Goal: Information Seeking & Learning: Learn about a topic

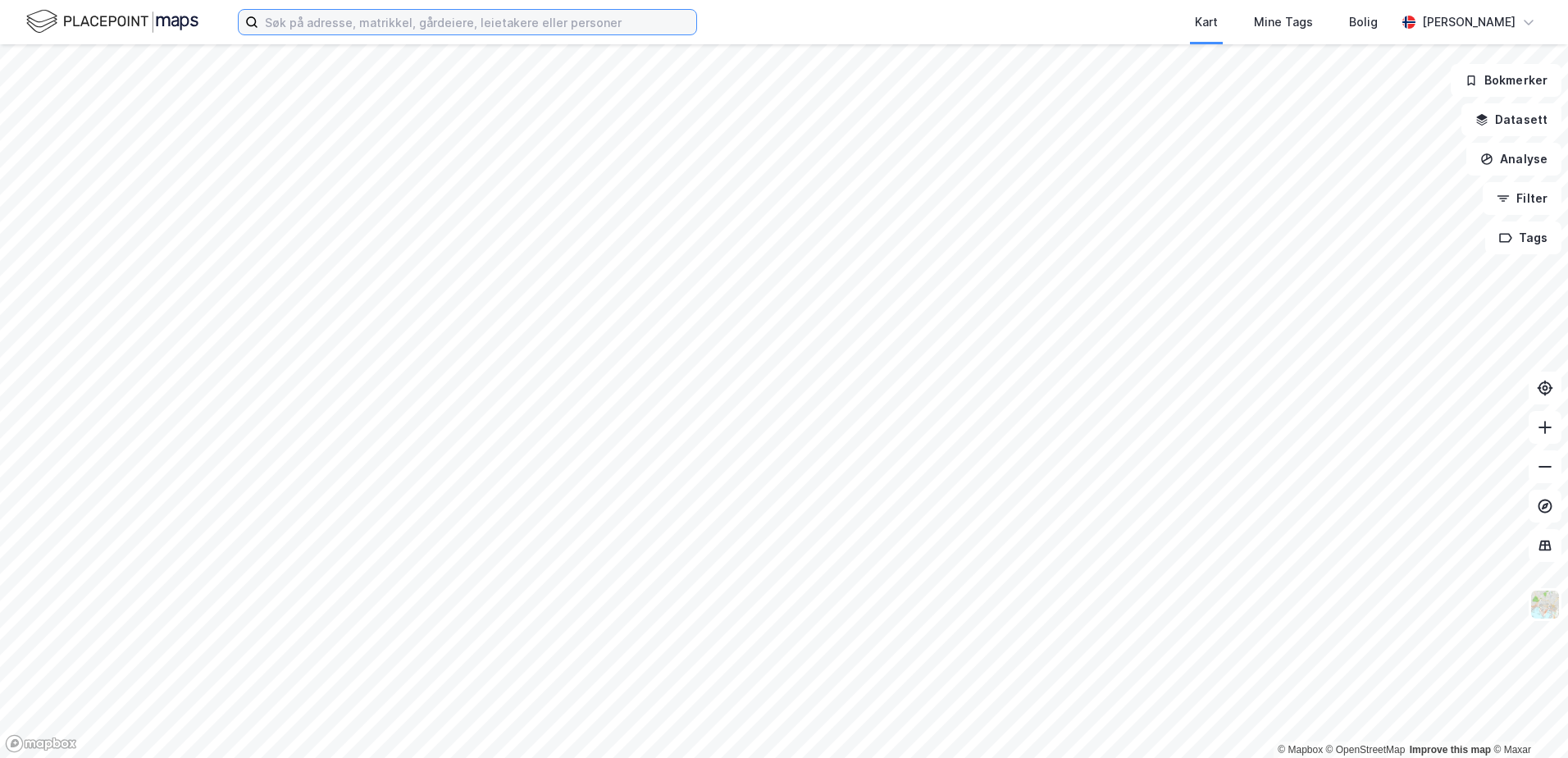
click at [510, 29] on input at bounding box center [477, 22] width 438 height 25
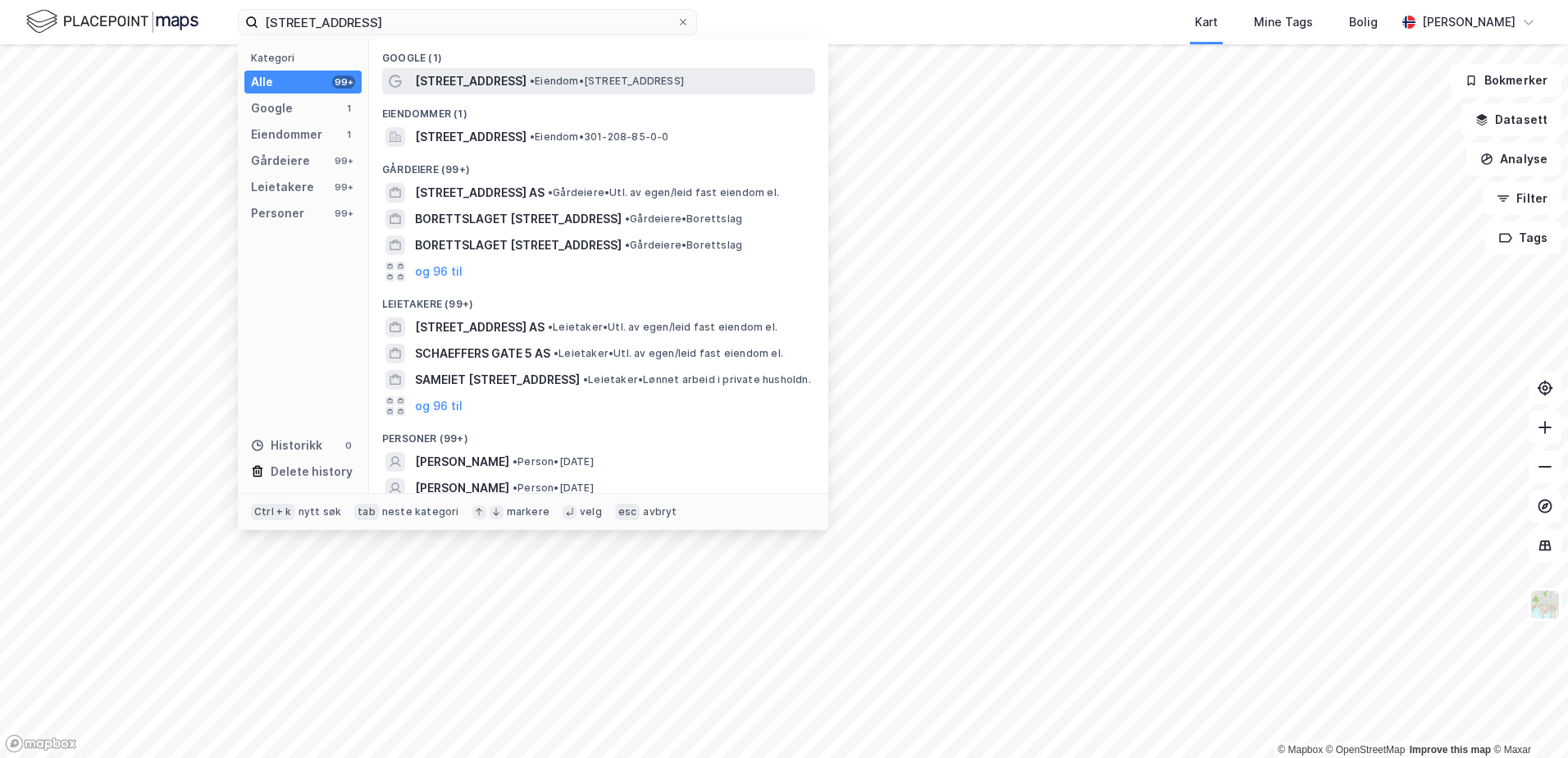
click at [511, 87] on span "[STREET_ADDRESS]" at bounding box center [470, 81] width 111 height 20
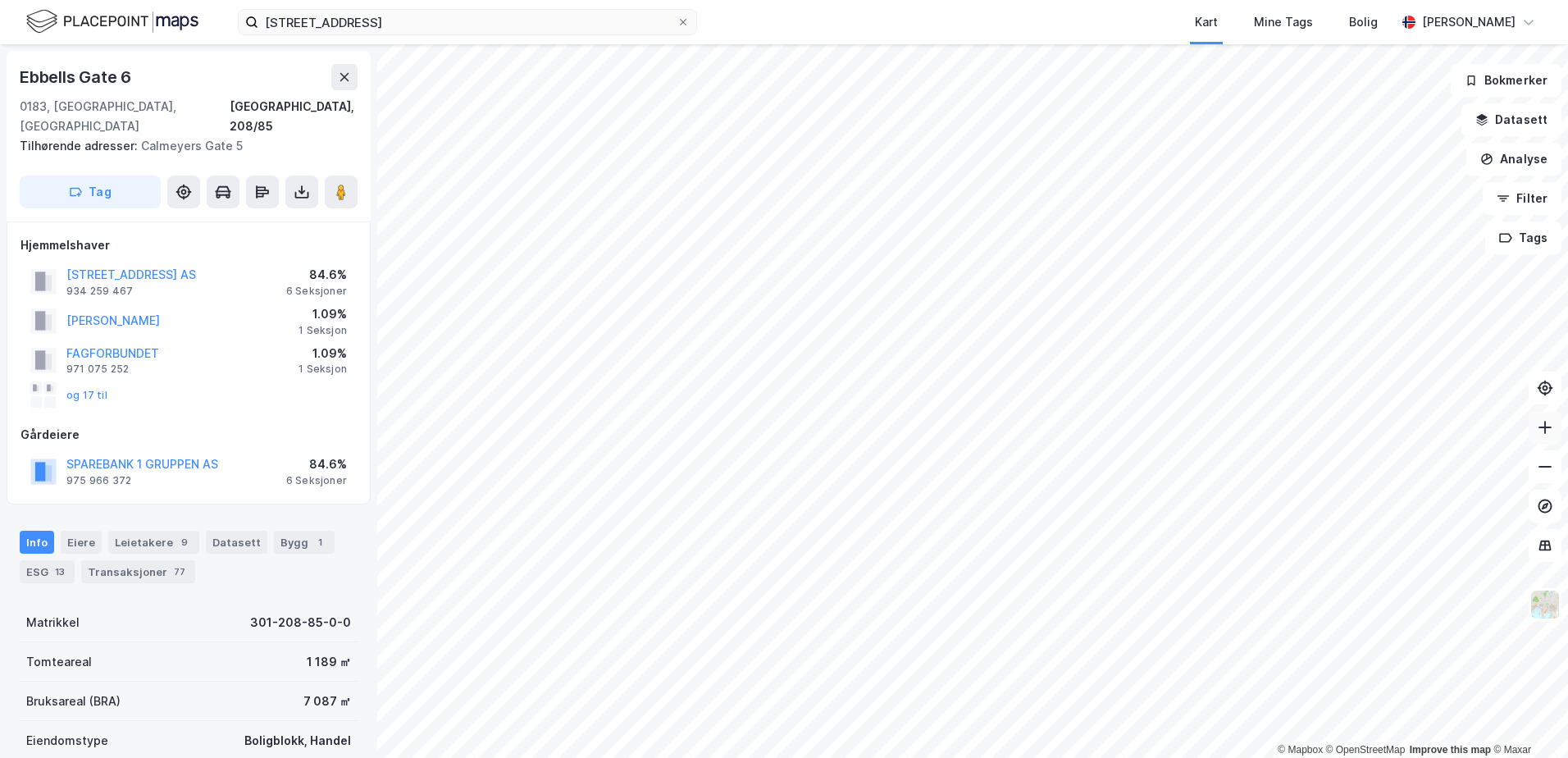
click at [1551, 433] on icon at bounding box center [1545, 427] width 16 height 16
click at [1542, 480] on button at bounding box center [1545, 466] width 33 height 33
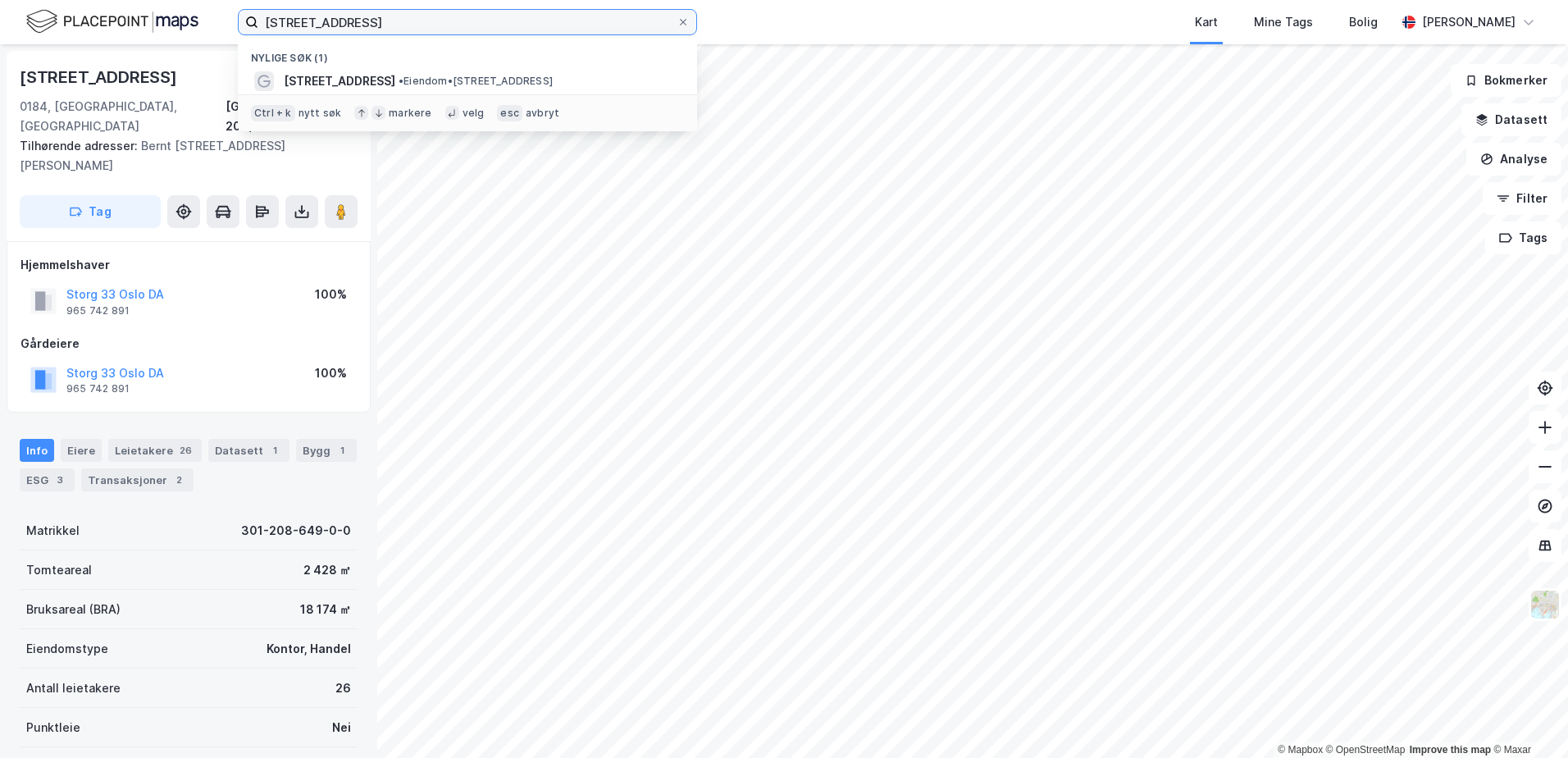
drag, startPoint x: 451, startPoint y: 30, endPoint x: 201, endPoint y: 31, distance: 250.0
click at [201, 31] on div "calmeyers gate 5 Nylige søk (1) [STREET_ADDRESS] • Eiendom • [STREET_ADDRESS][G…" at bounding box center [784, 22] width 1568 height 45
click at [389, 23] on input "[STREET_ADDRESS]" at bounding box center [467, 22] width 418 height 25
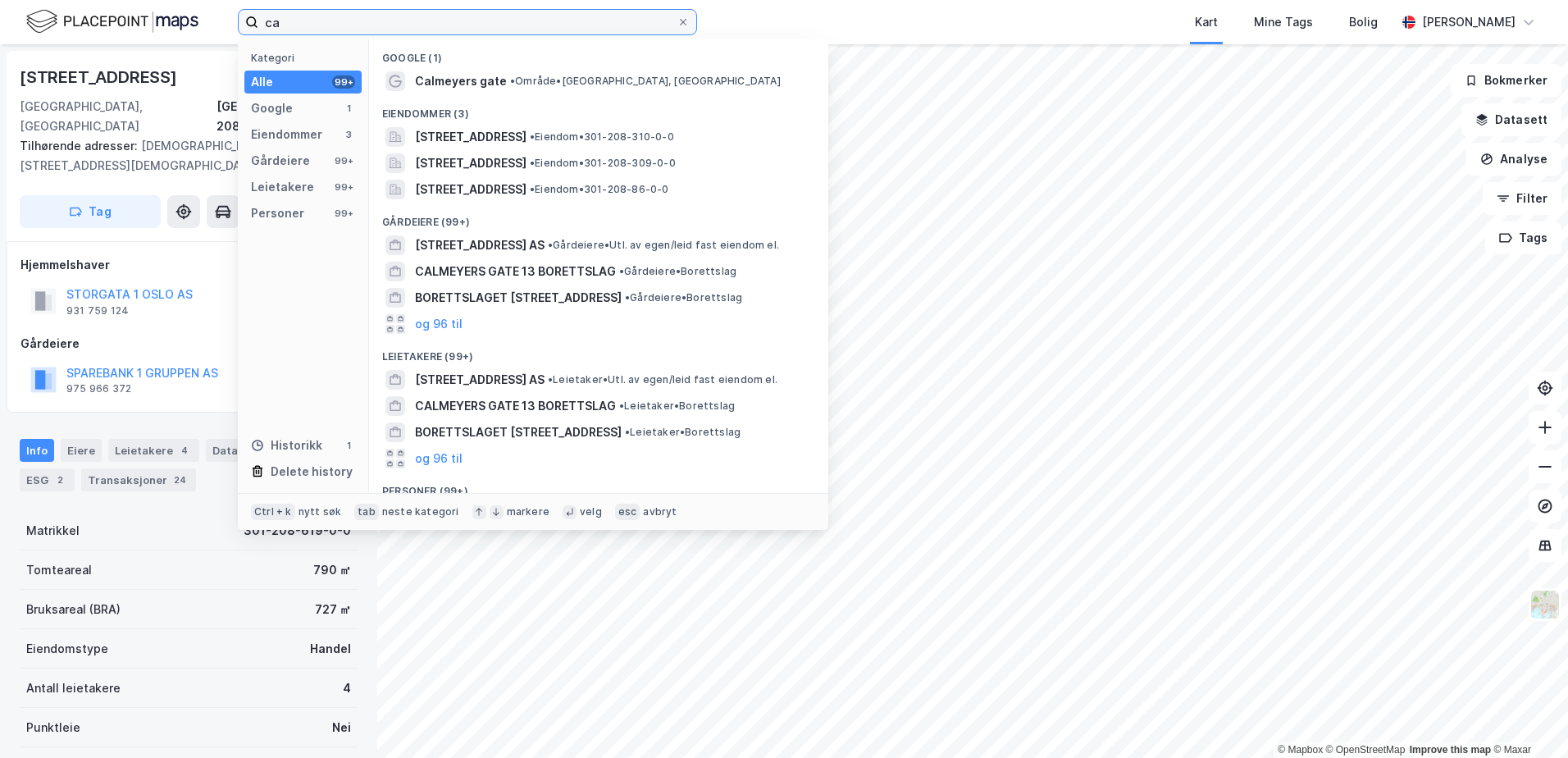
type input "c"
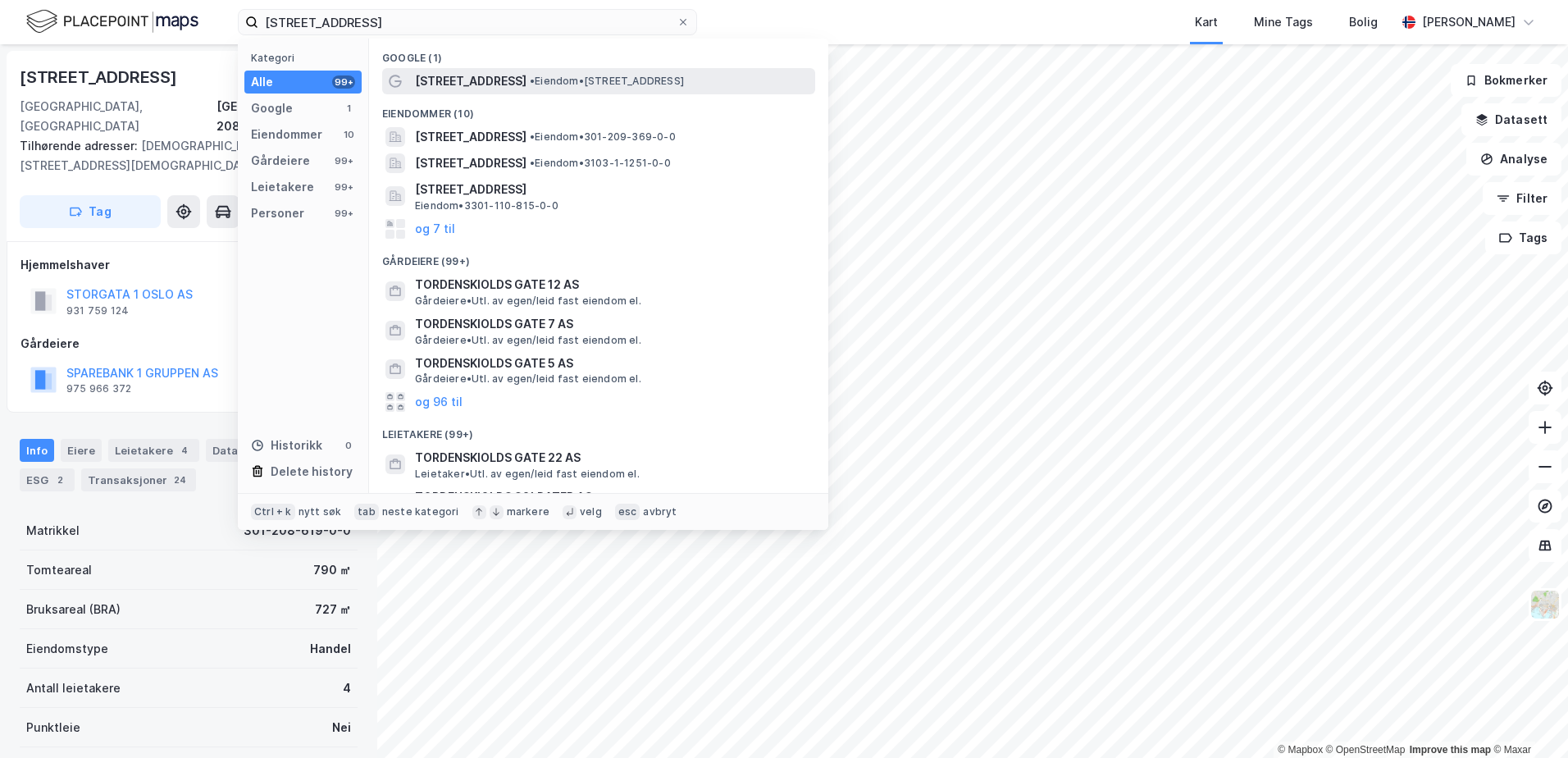
click at [497, 93] on div "[STREET_ADDRESS] • Eiendom • [STREET_ADDRESS]" at bounding box center [599, 80] width 433 height 26
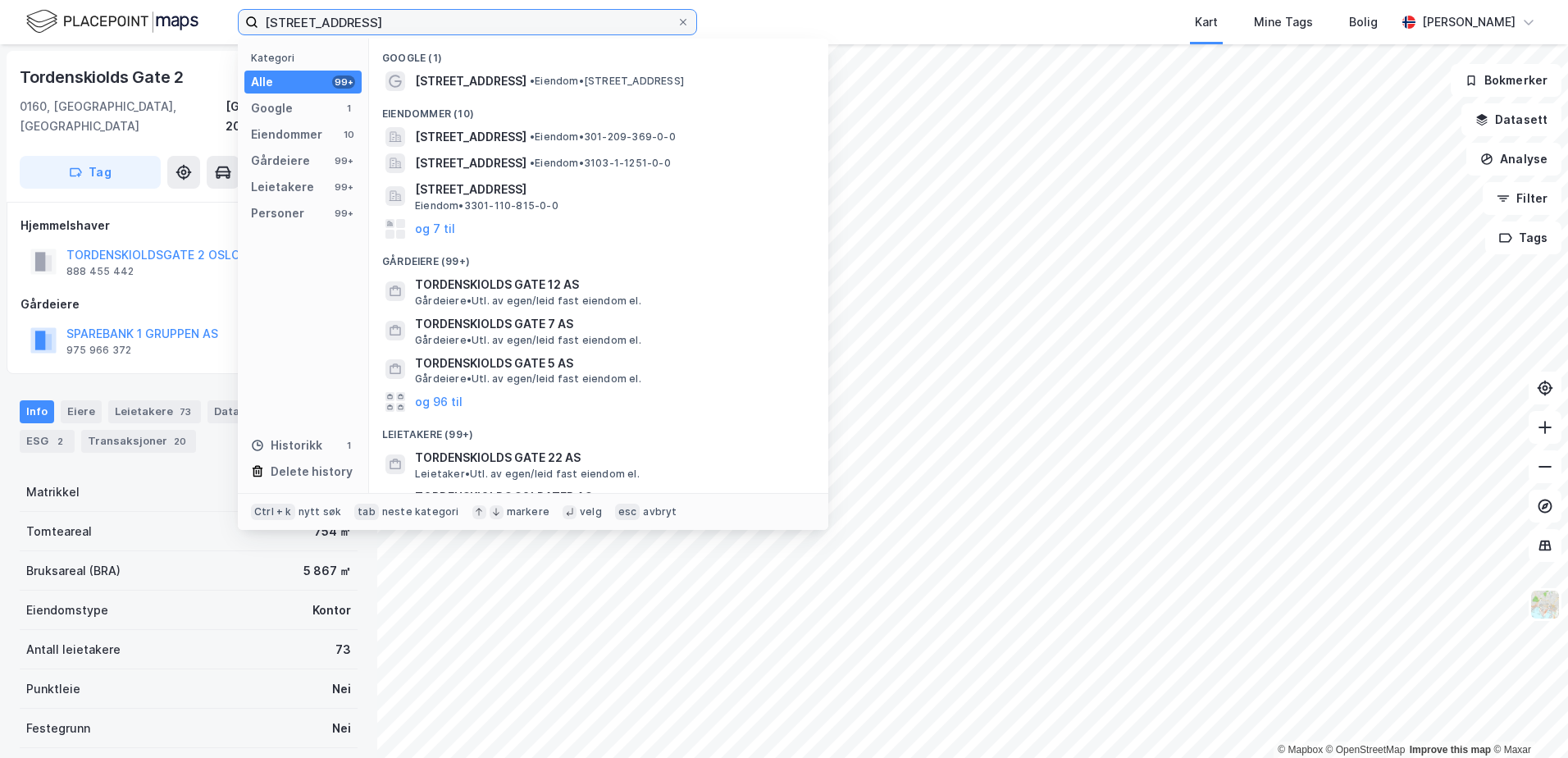
drag, startPoint x: 431, startPoint y: 16, endPoint x: 226, endPoint y: -2, distance: 205.8
click at [226, 0] on html "tordenskiolds gate 2 Kategori Alle 99+ Google 1 Eiendommer 10 Gårdeiere 99+ Lei…" at bounding box center [784, 379] width 1568 height 758
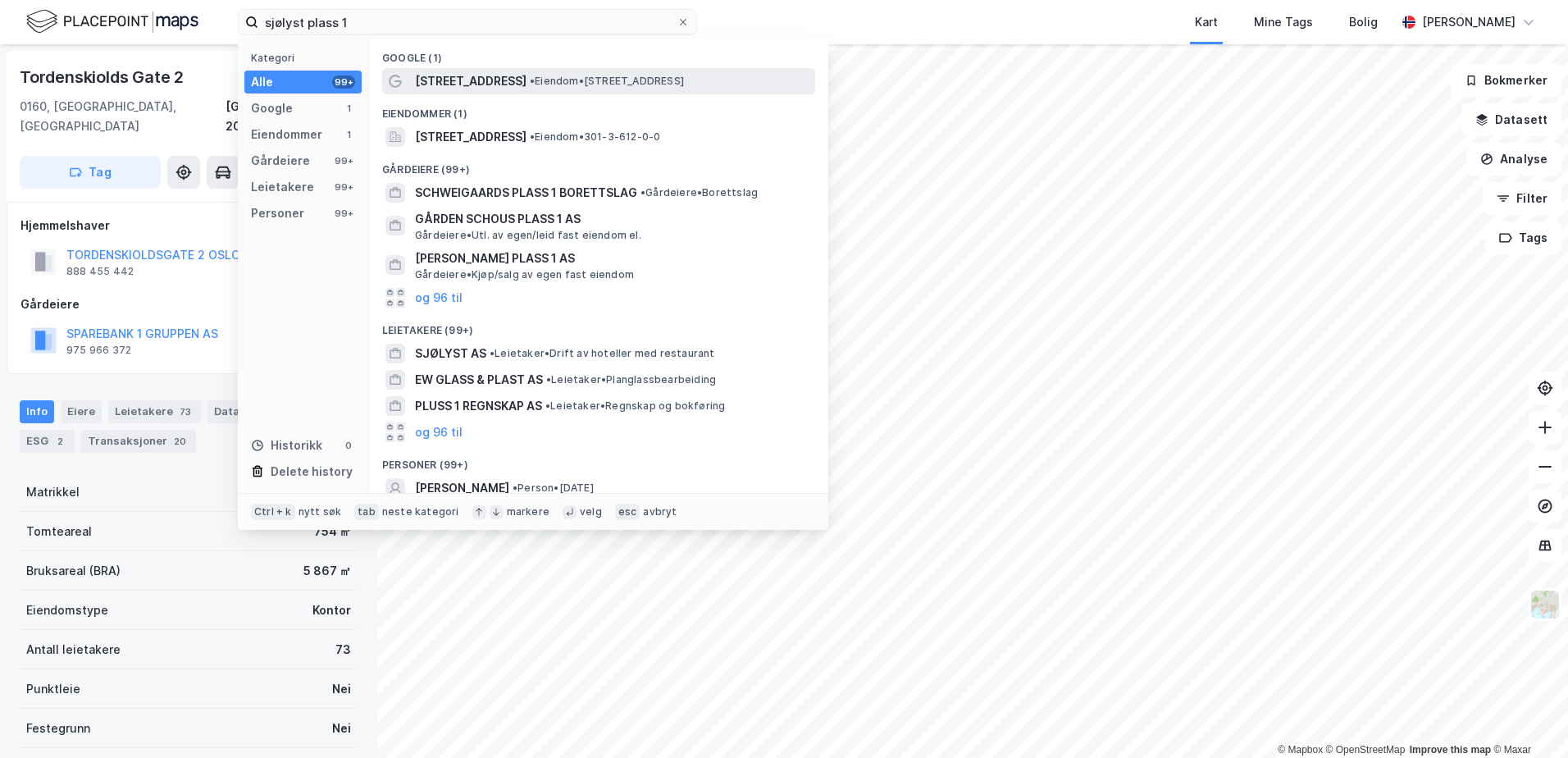
click at [436, 77] on span "[STREET_ADDRESS]" at bounding box center [470, 81] width 111 height 20
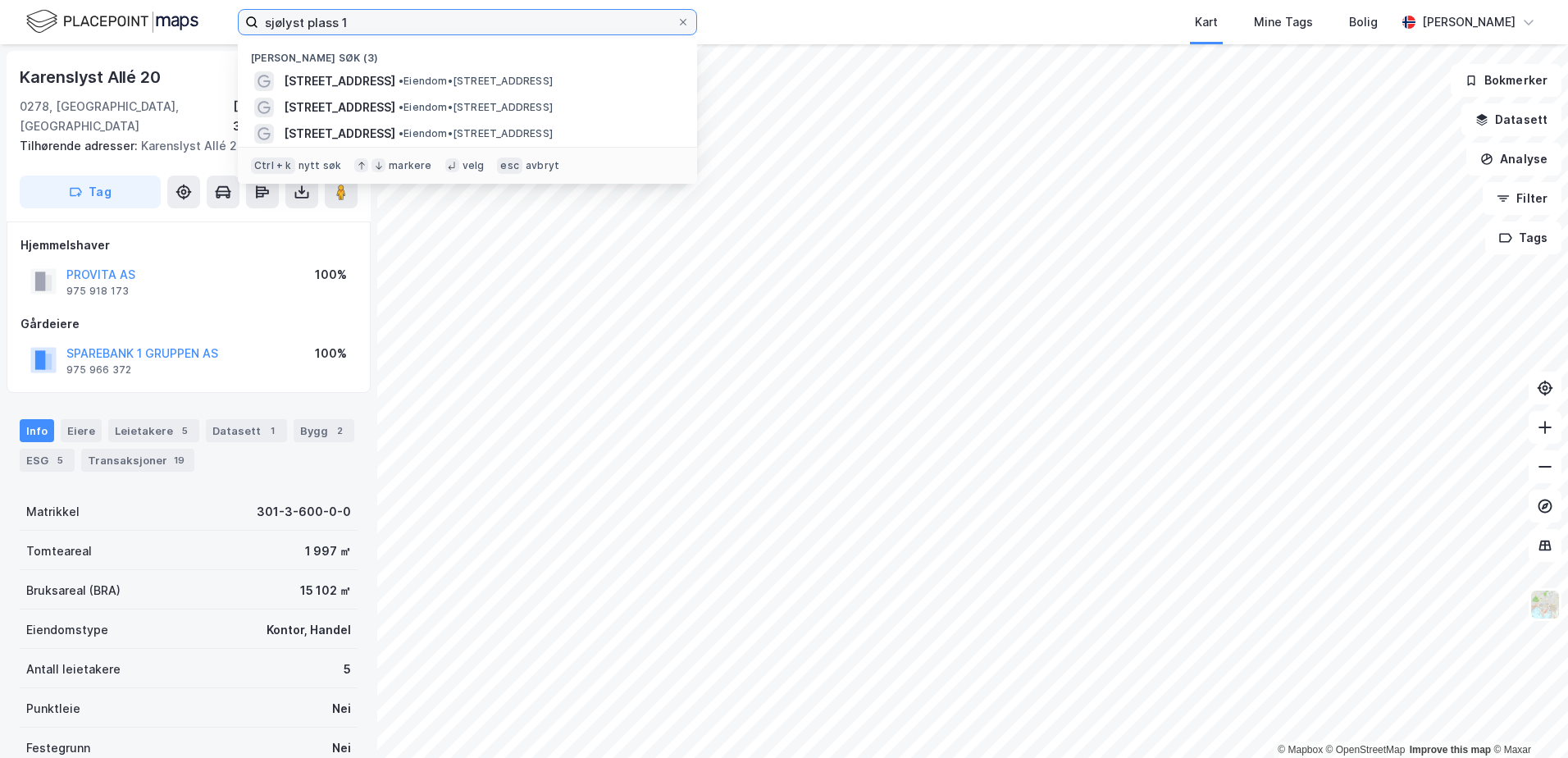
drag, startPoint x: 431, startPoint y: 19, endPoint x: 244, endPoint y: 15, distance: 187.0
click at [244, 15] on label "sjølyst plass 1" at bounding box center [467, 21] width 459 height 26
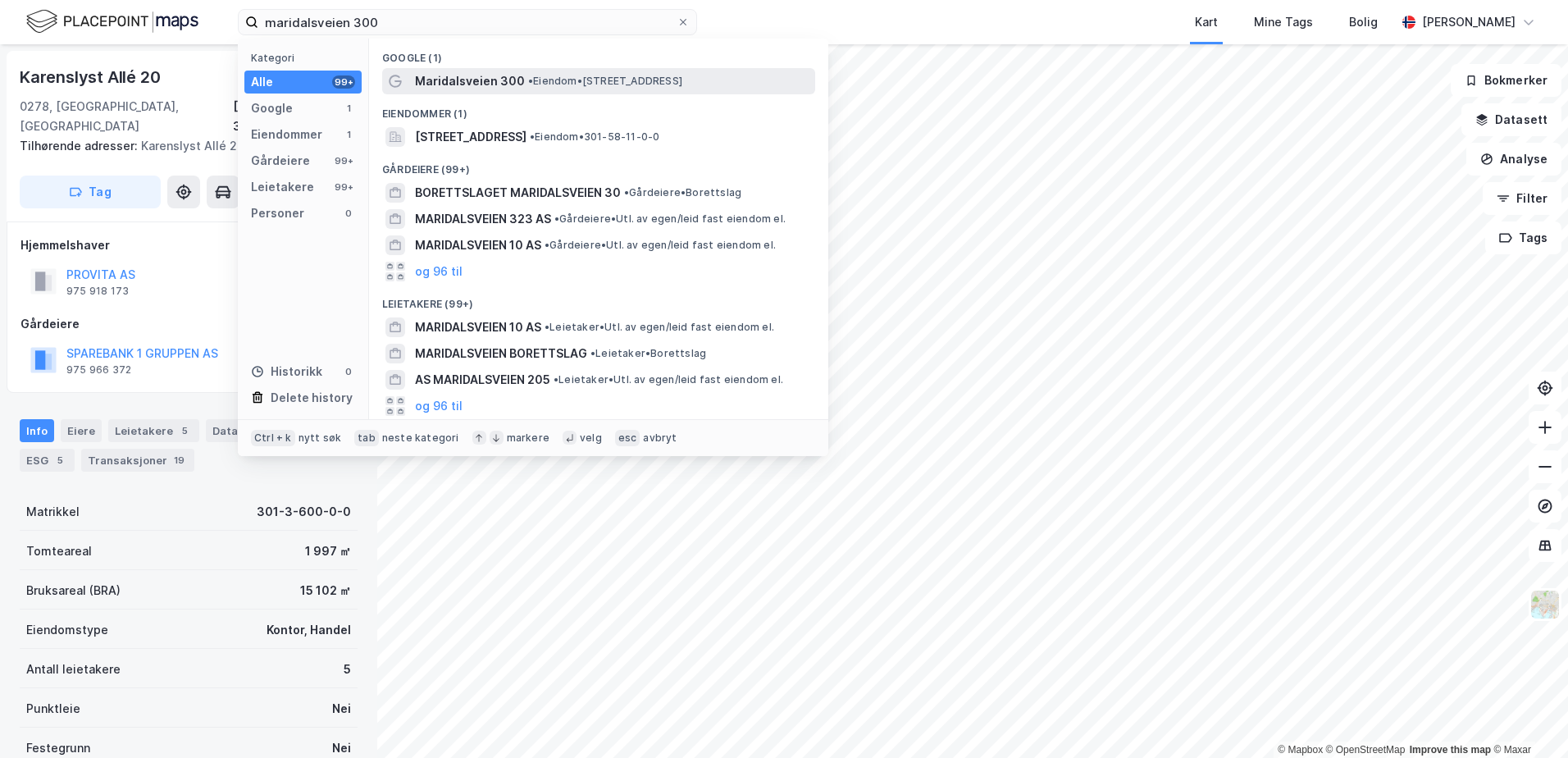
click at [440, 74] on span "Maridalsveien 300" at bounding box center [469, 81] width 110 height 20
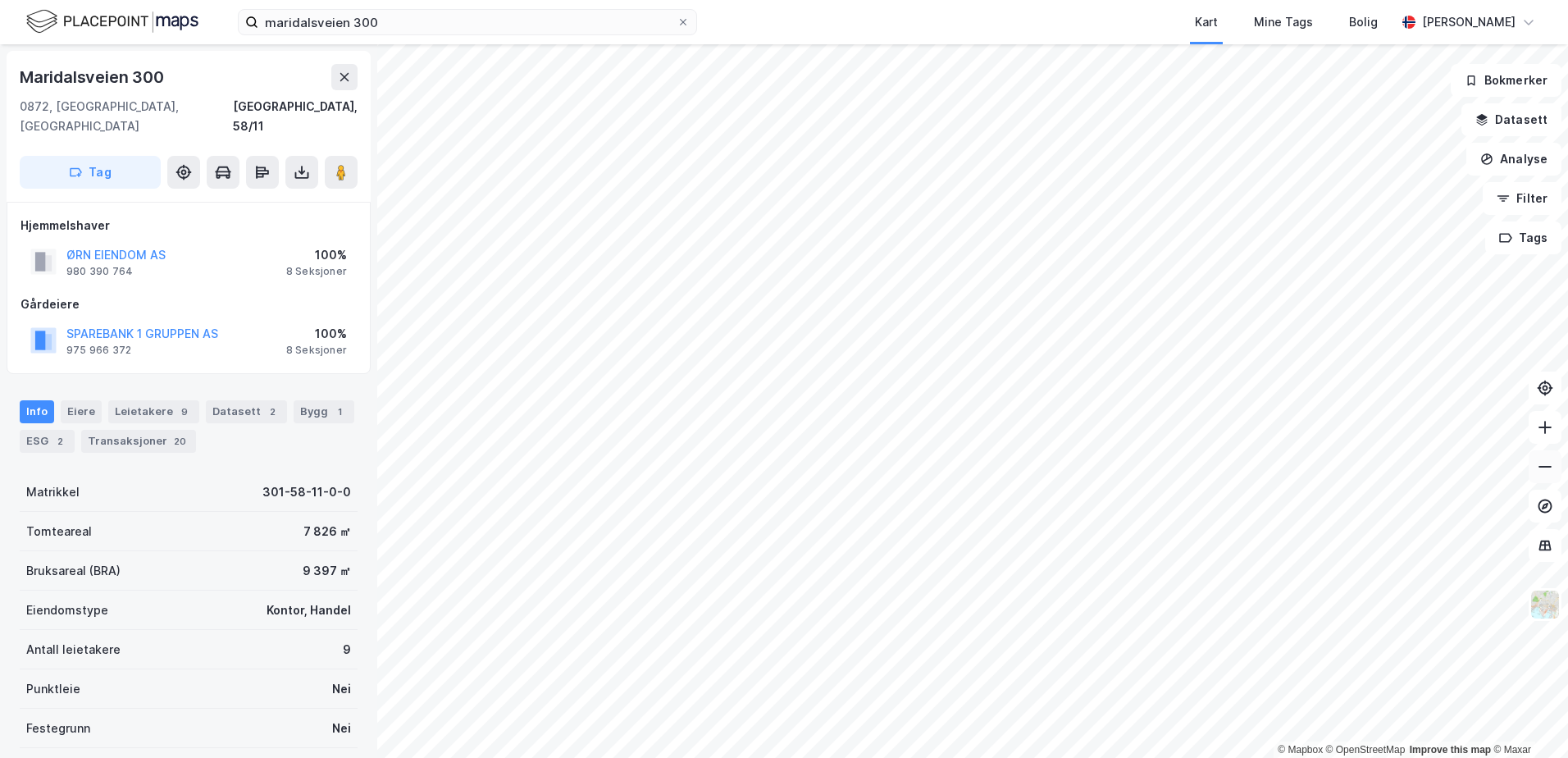
click at [1546, 467] on icon at bounding box center [1545, 466] width 16 height 16
click at [1533, 426] on button at bounding box center [1545, 427] width 33 height 33
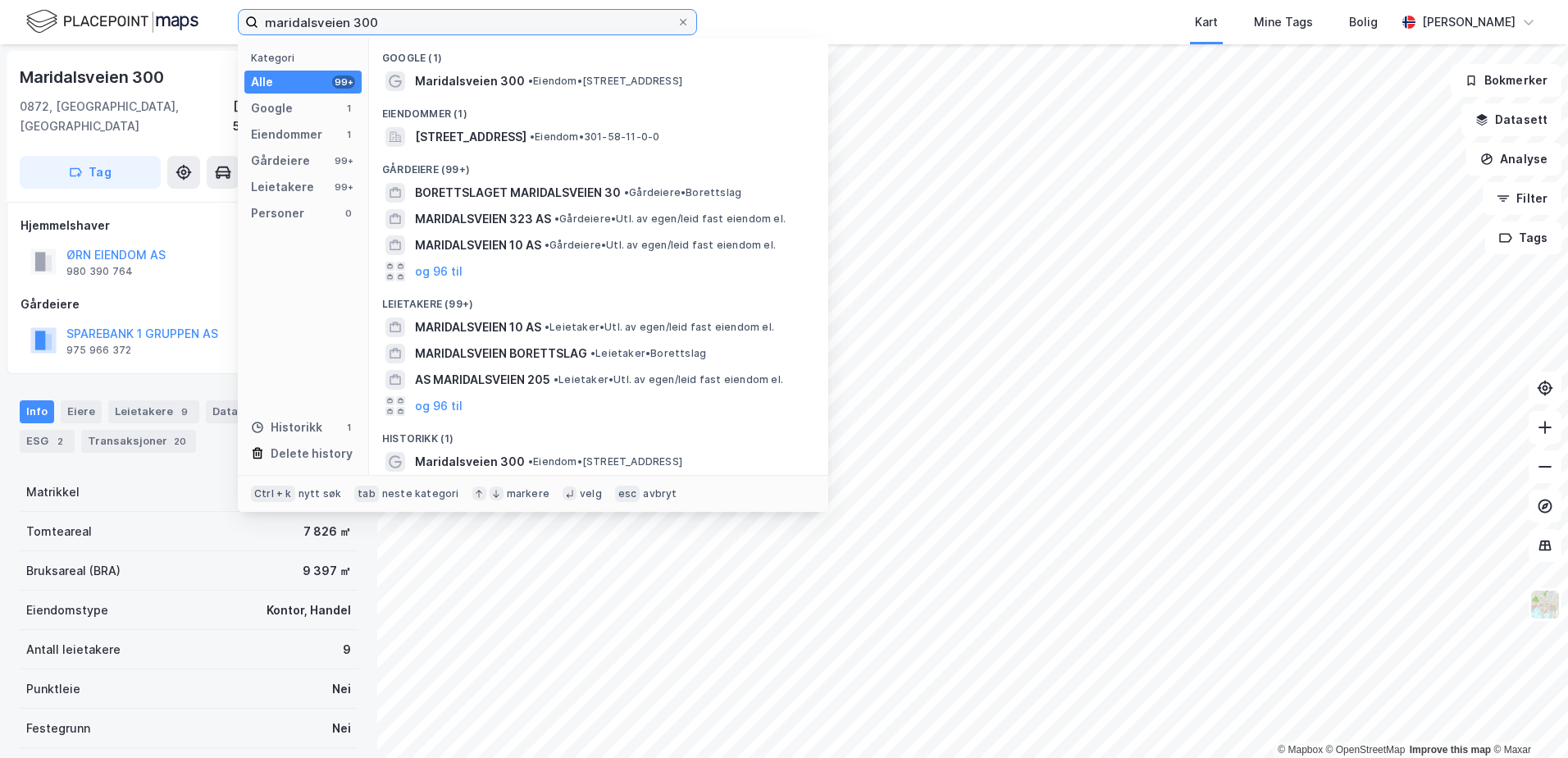
drag, startPoint x: 504, startPoint y: 26, endPoint x: 291, endPoint y: 4, distance: 214.1
click at [291, 4] on div "maridalsveien 300 Kategori Alle 99+ Google 1 Eiendommer 1 Gårdeiere 99+ Leietak…" at bounding box center [784, 22] width 1568 height 45
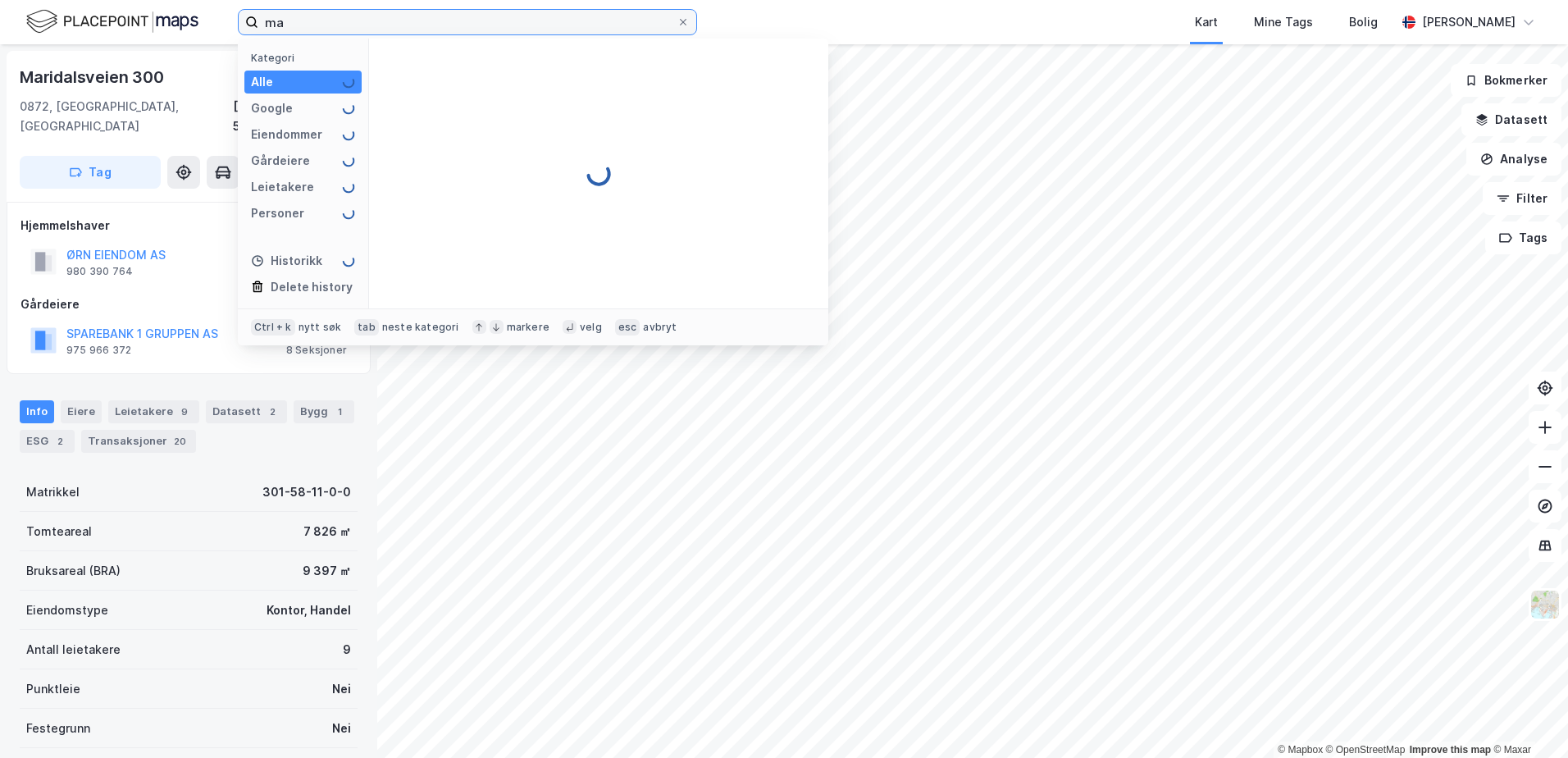
type input "m"
type input "h"
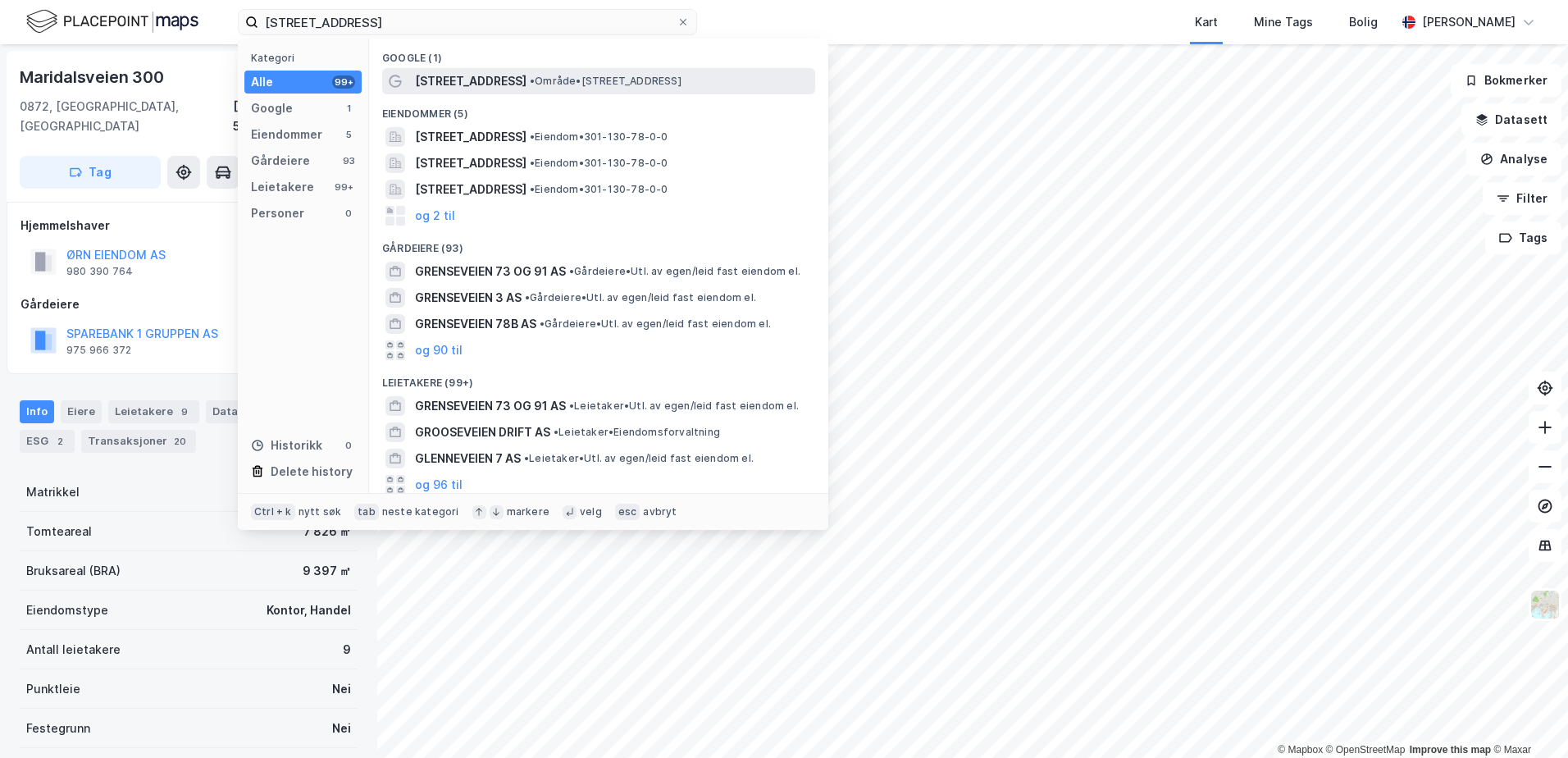
click at [444, 73] on span "[STREET_ADDRESS]" at bounding box center [470, 81] width 111 height 20
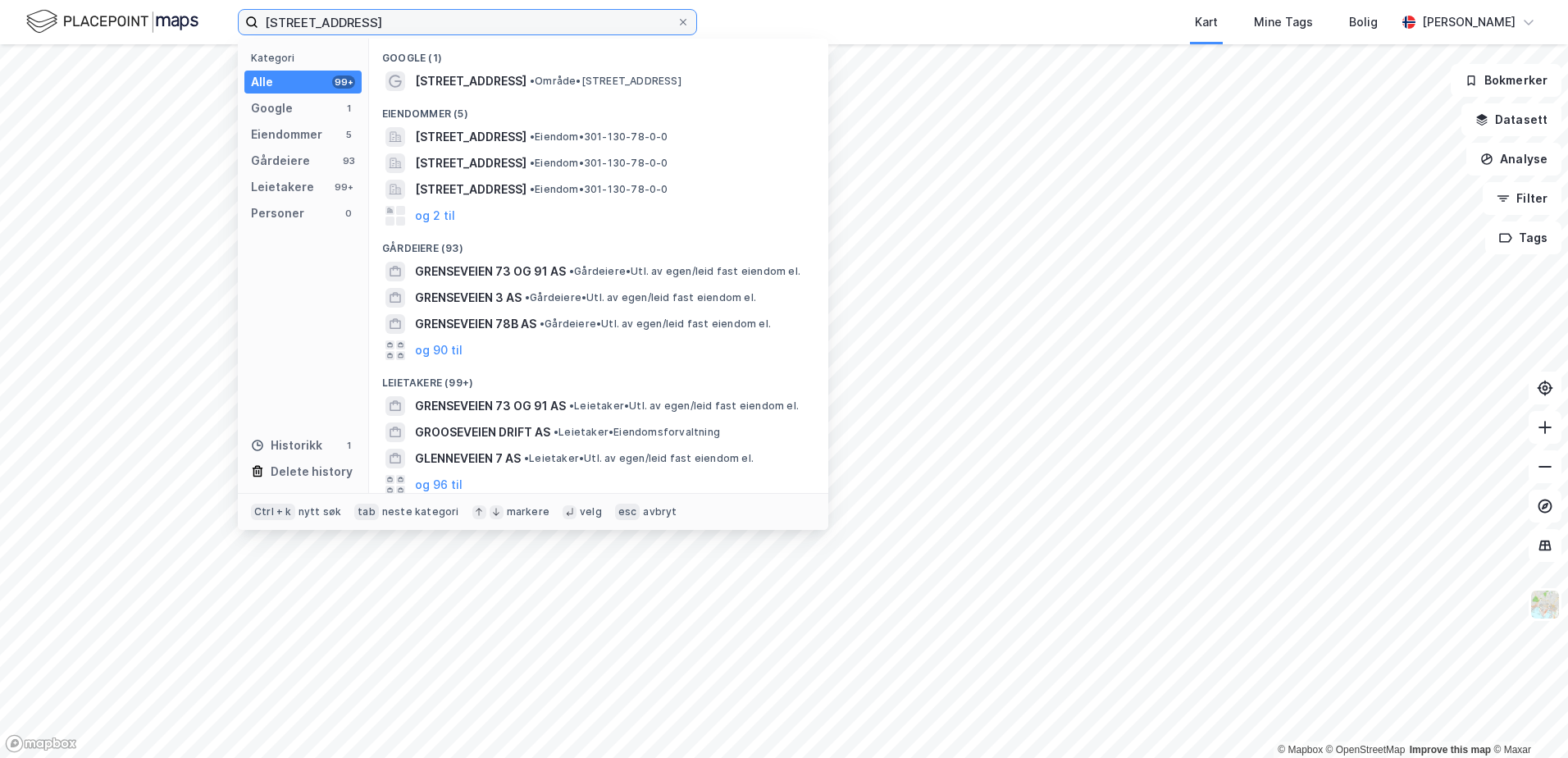
drag, startPoint x: 507, startPoint y: 31, endPoint x: 159, endPoint y: 12, distance: 348.5
click at [159, 12] on div "grenseveien 73 Kategori Alle 99+ Google 1 Eiendommer 5 Gårdeiere 93 Leietakere …" at bounding box center [784, 22] width 1568 height 45
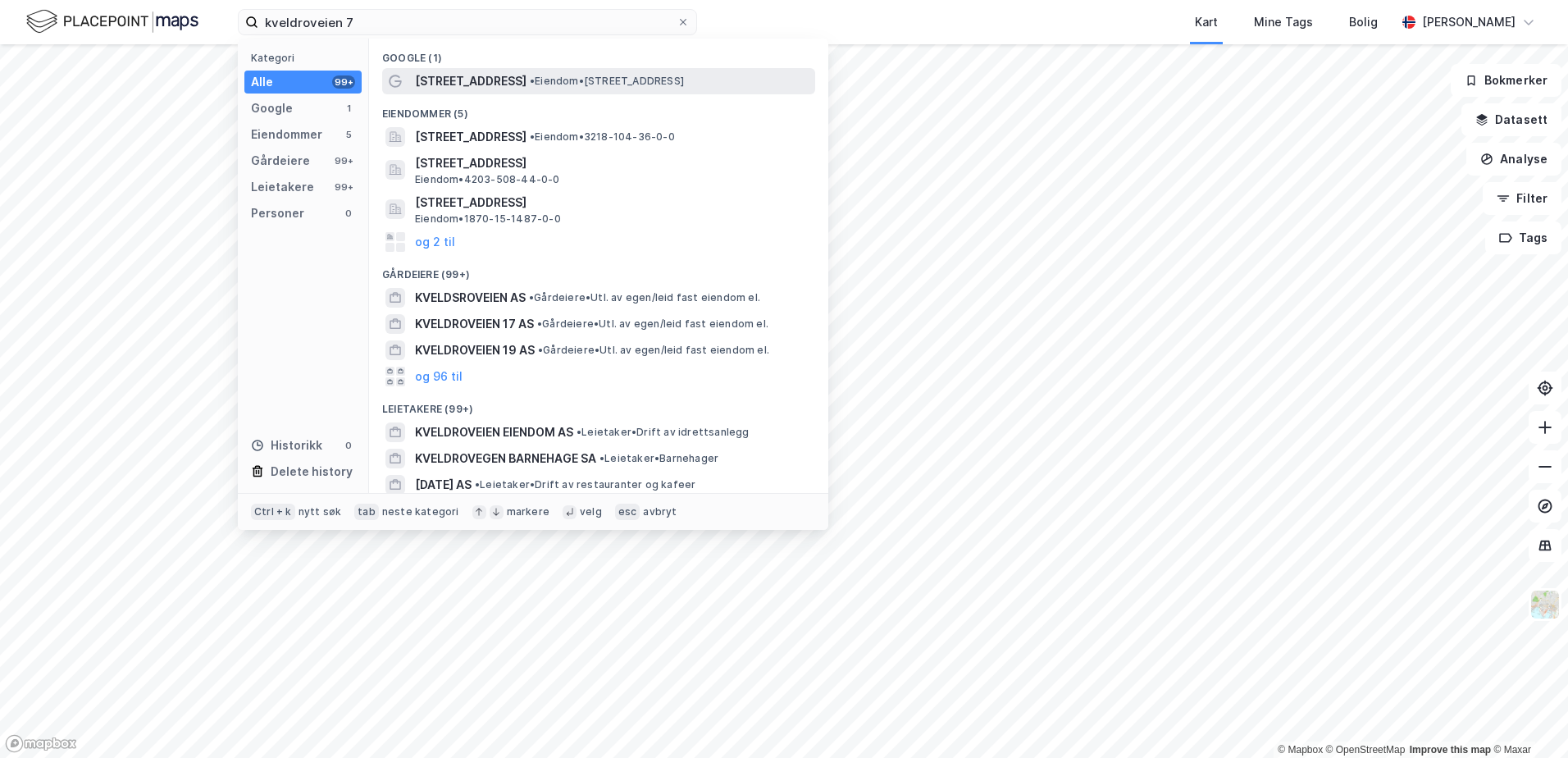
click at [437, 79] on span "[STREET_ADDRESS]" at bounding box center [470, 81] width 111 height 20
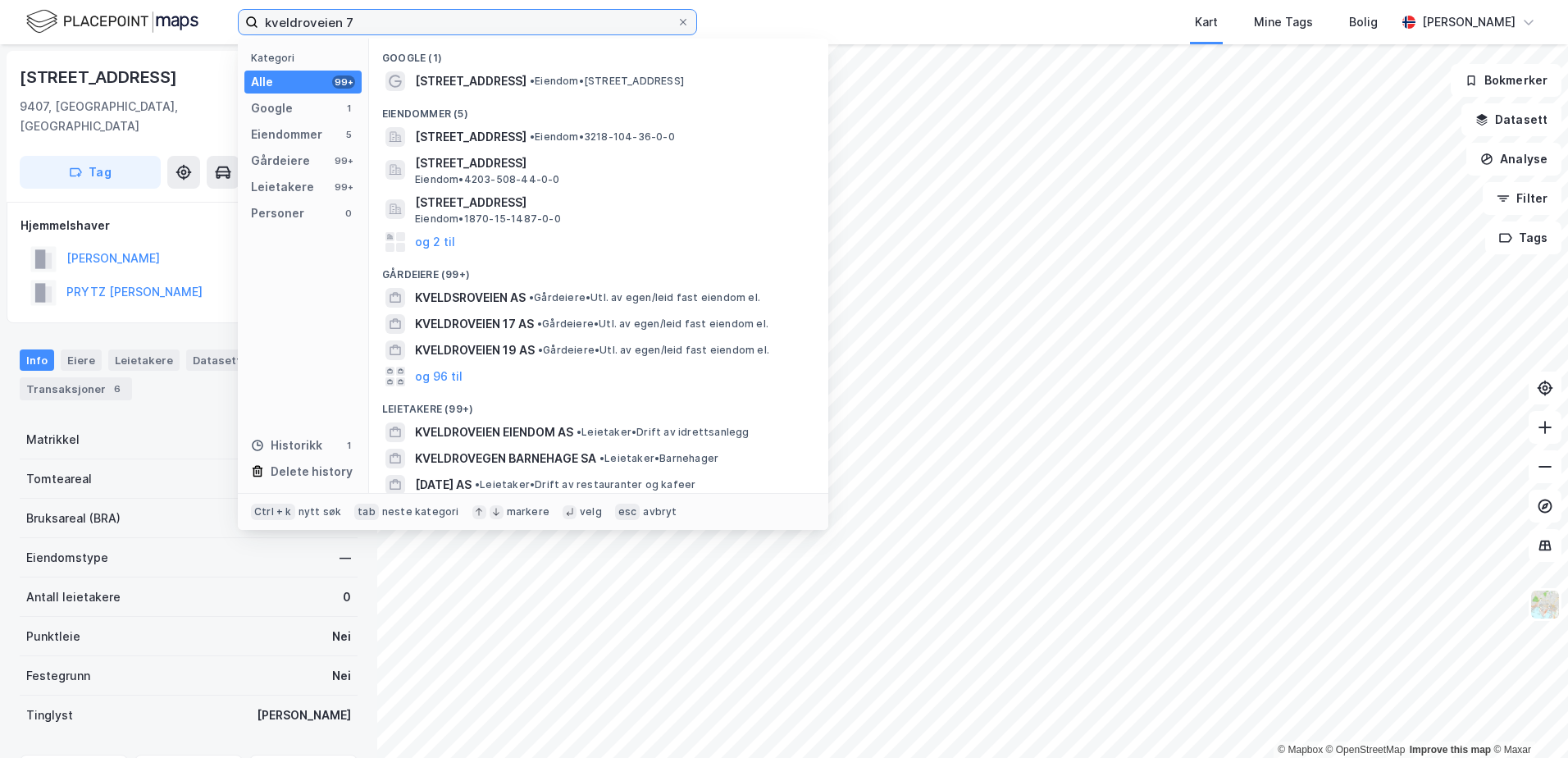
click at [381, 30] on input "kveldroveien 7" at bounding box center [467, 22] width 418 height 25
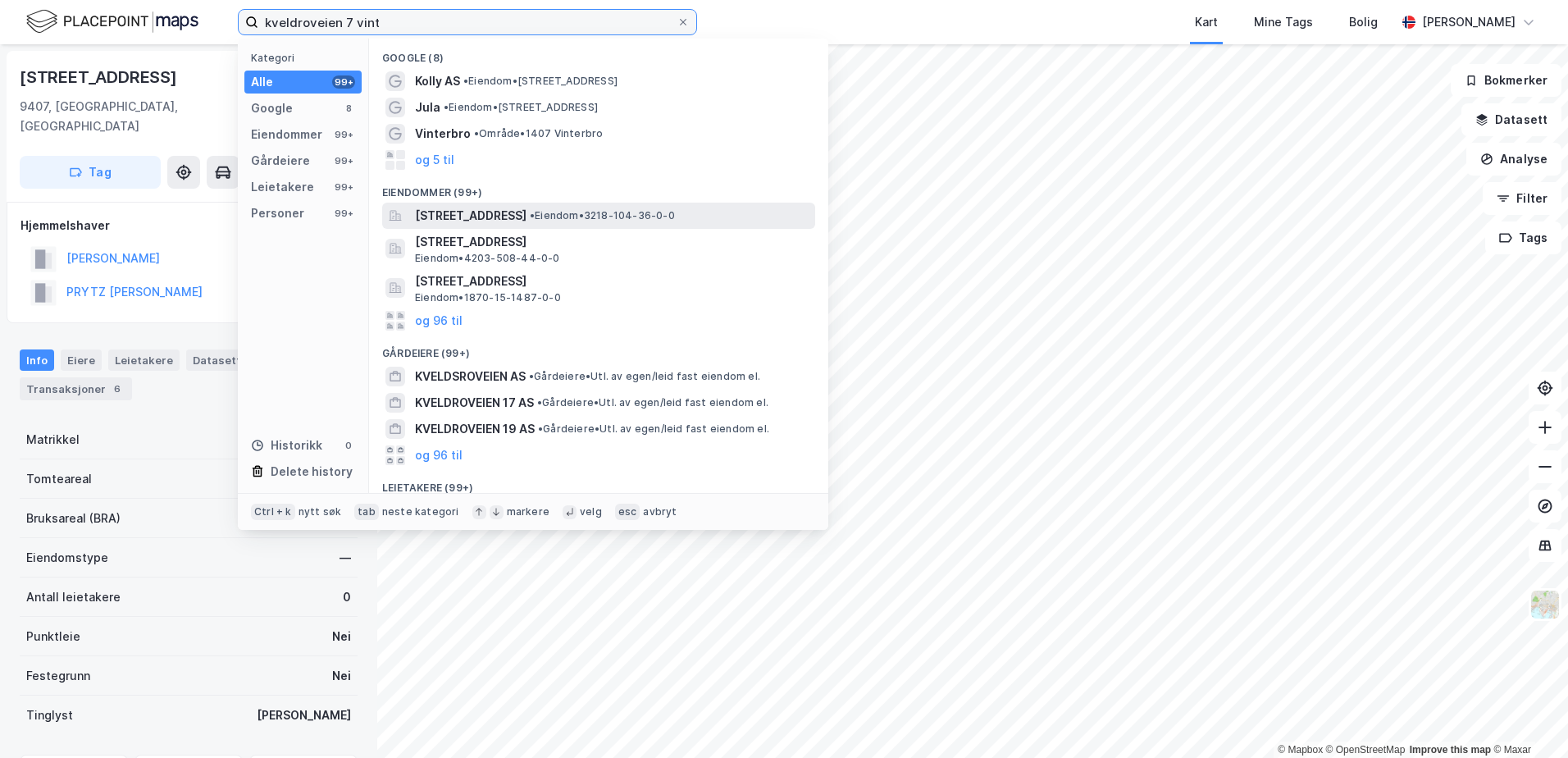
type input "kveldroveien 7 vint"
click at [527, 220] on span "[STREET_ADDRESS]" at bounding box center [470, 216] width 111 height 20
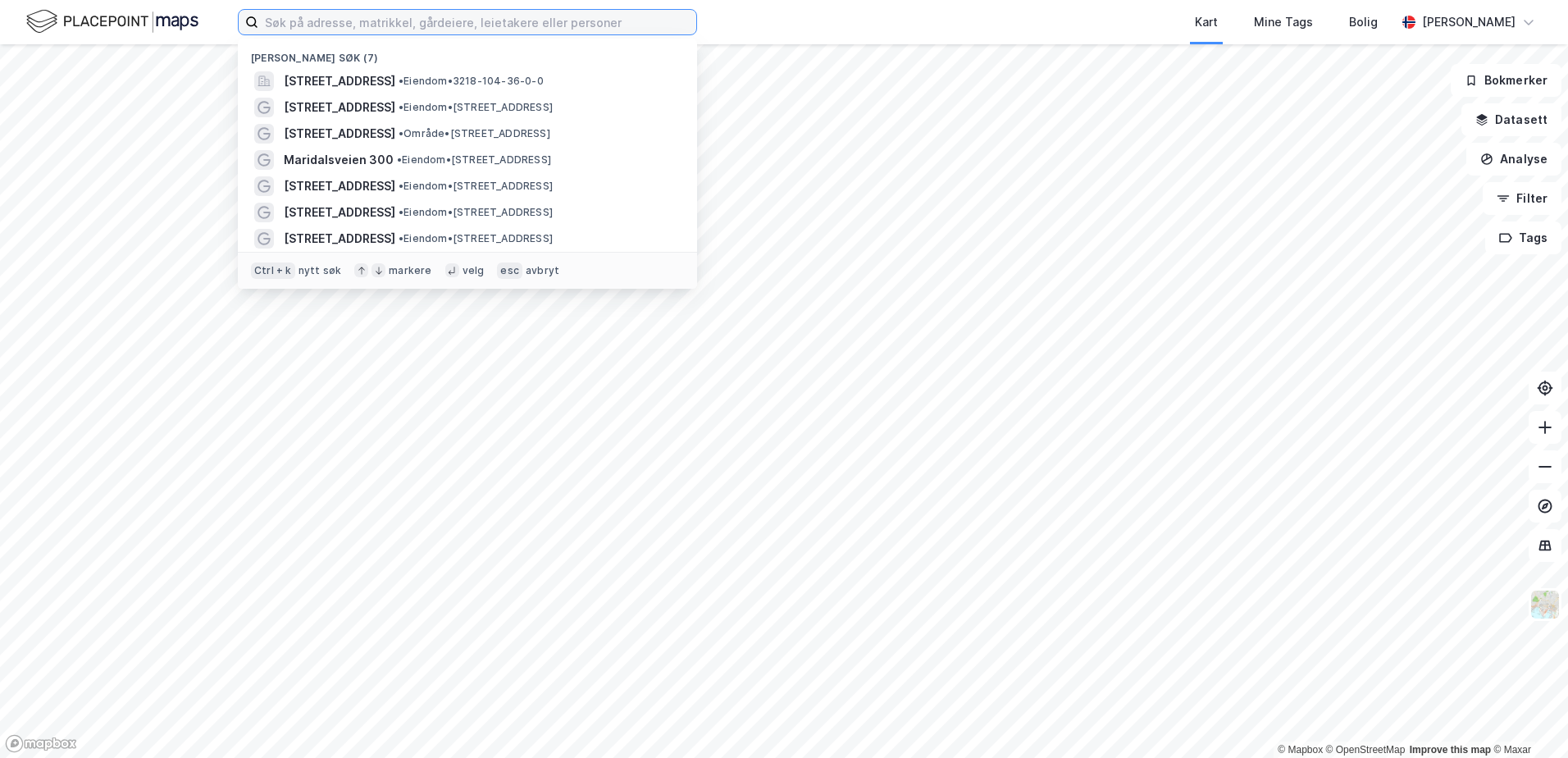
click at [517, 21] on input at bounding box center [477, 22] width 438 height 25
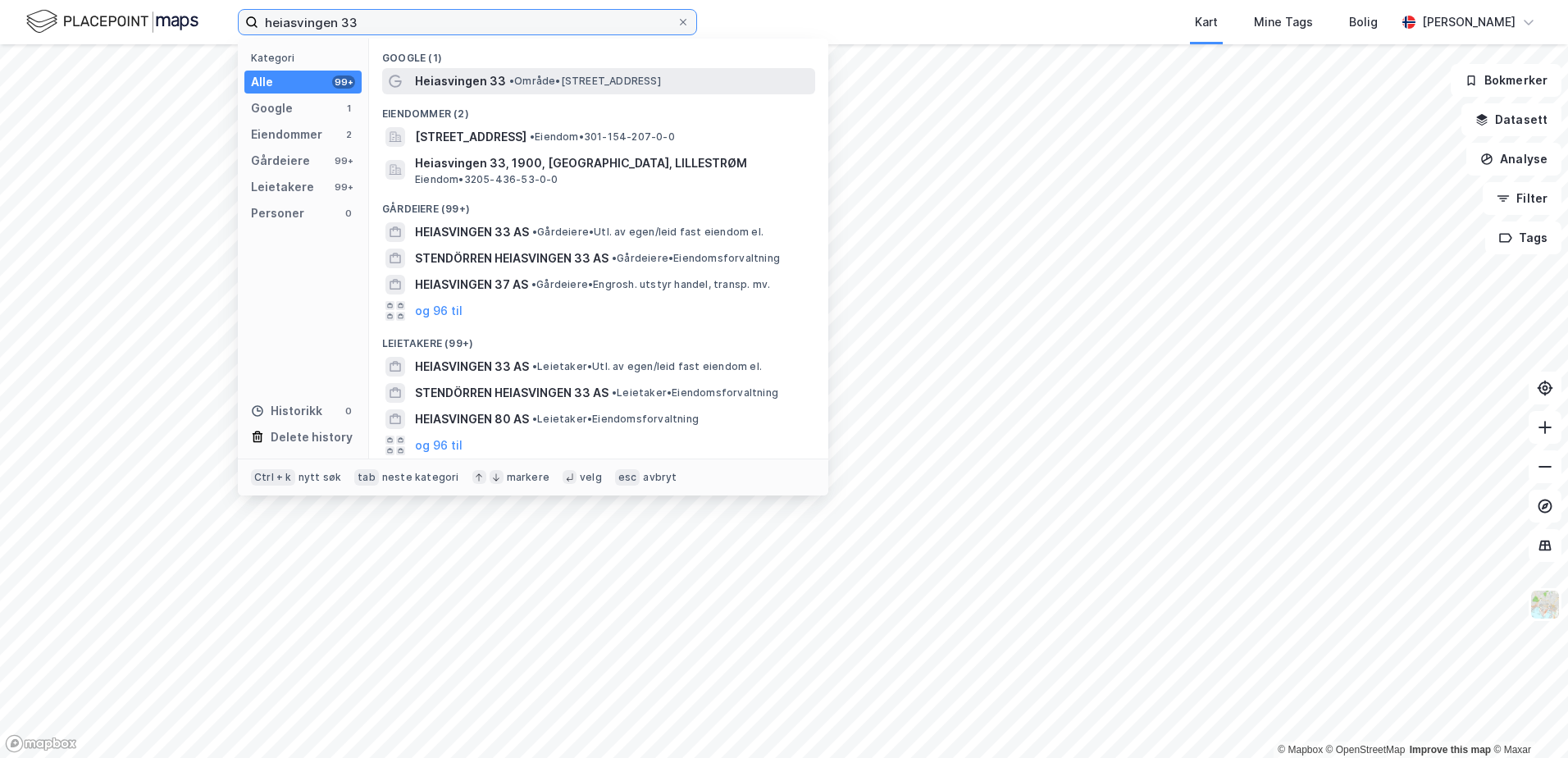
type input "heiasvingen 33"
click at [509, 82] on span "•" at bounding box center [512, 81] width 5 height 12
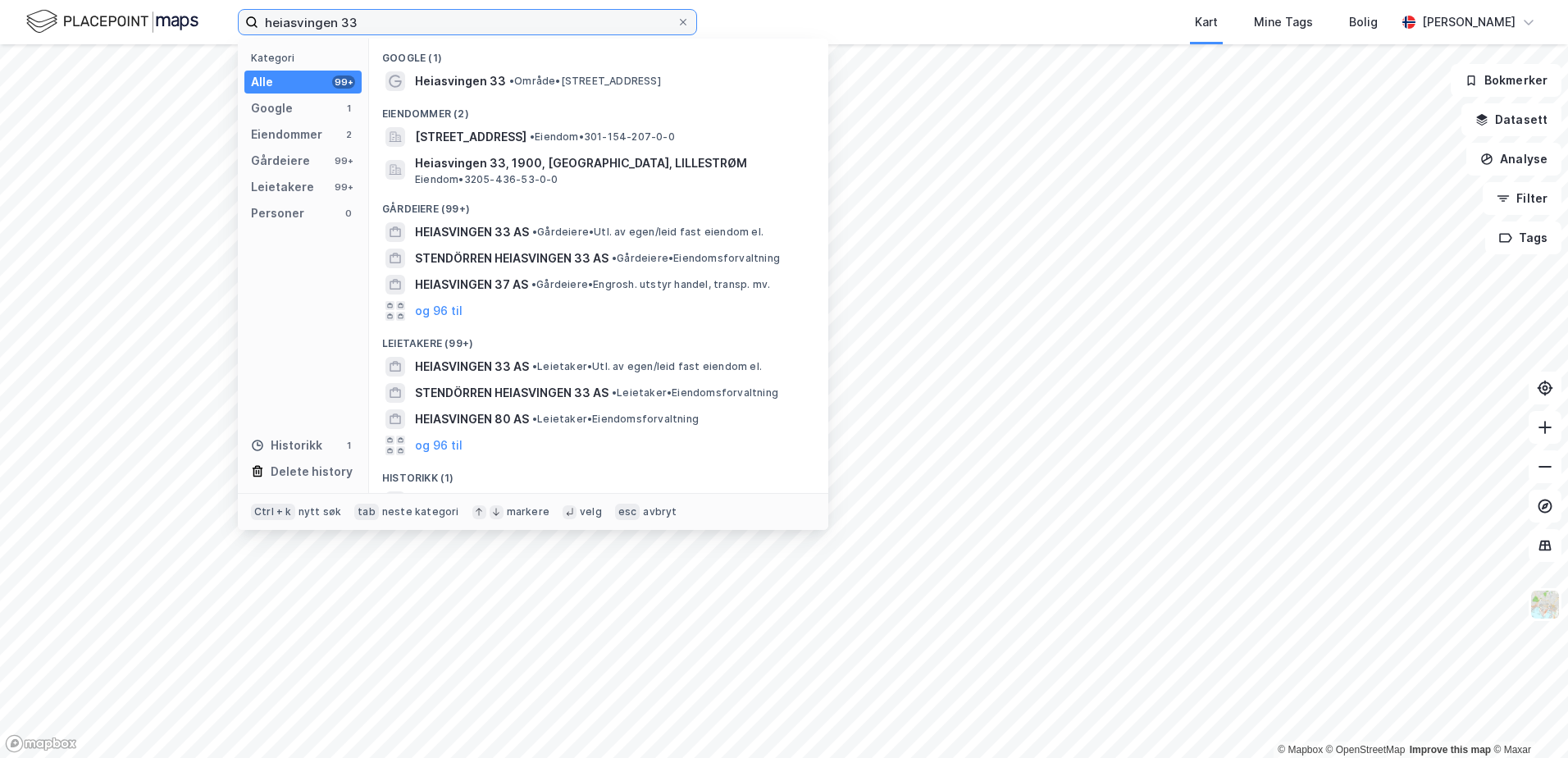
click at [497, 31] on input "heiasvingen 33" at bounding box center [467, 22] width 418 height 25
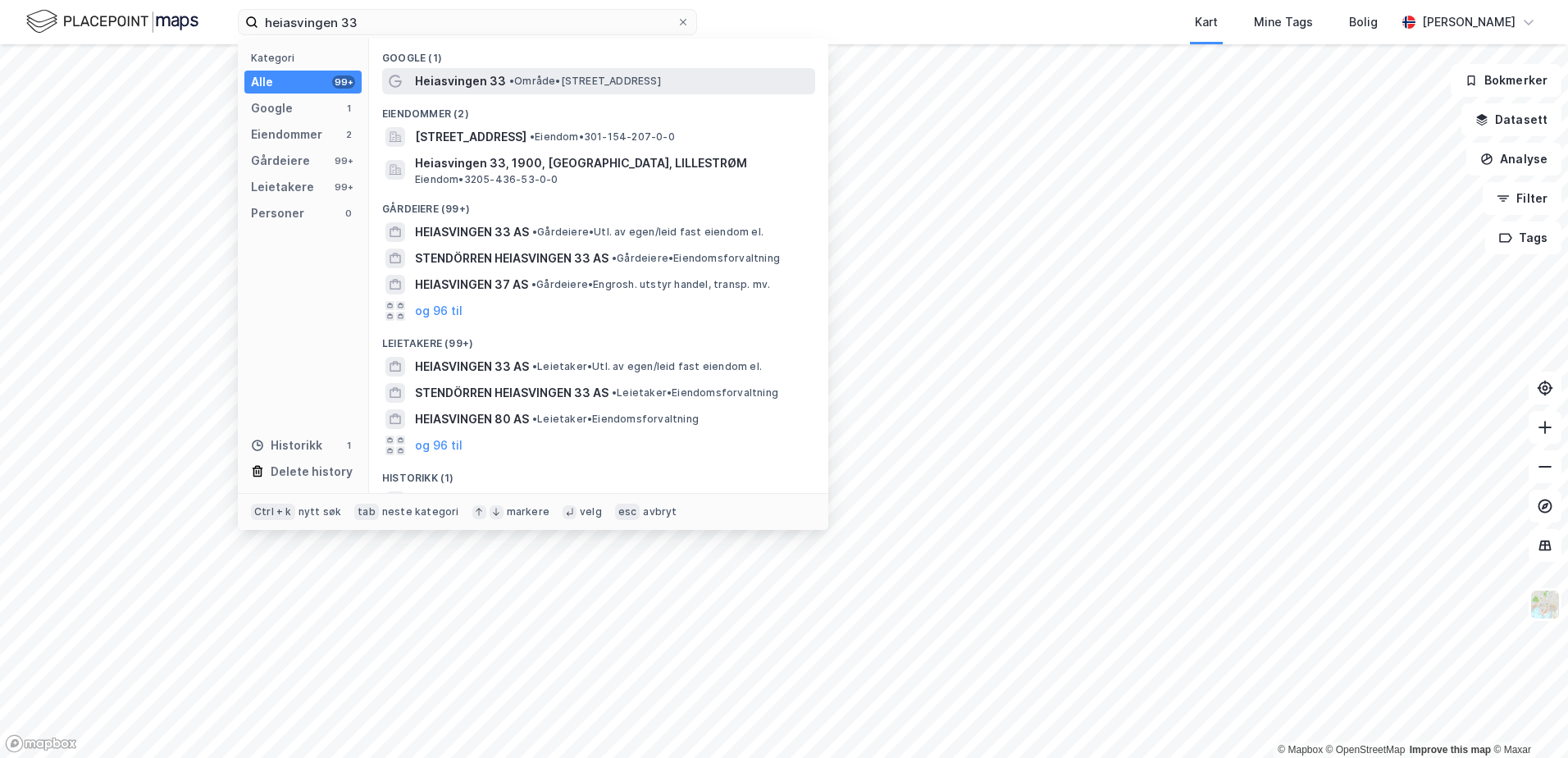
click at [474, 81] on span "Heiasvingen 33" at bounding box center [460, 81] width 91 height 20
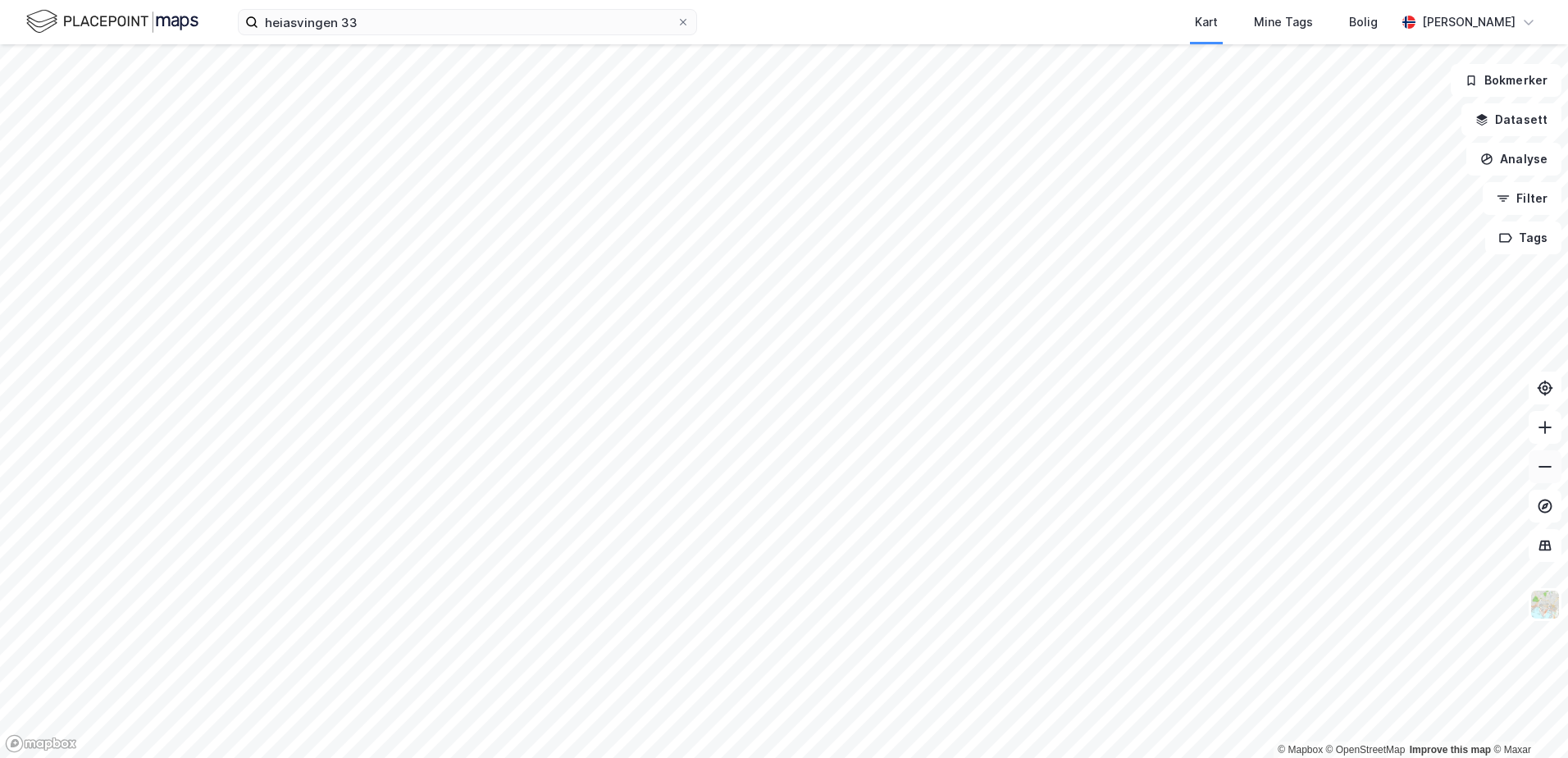
click at [1544, 462] on icon at bounding box center [1545, 466] width 16 height 16
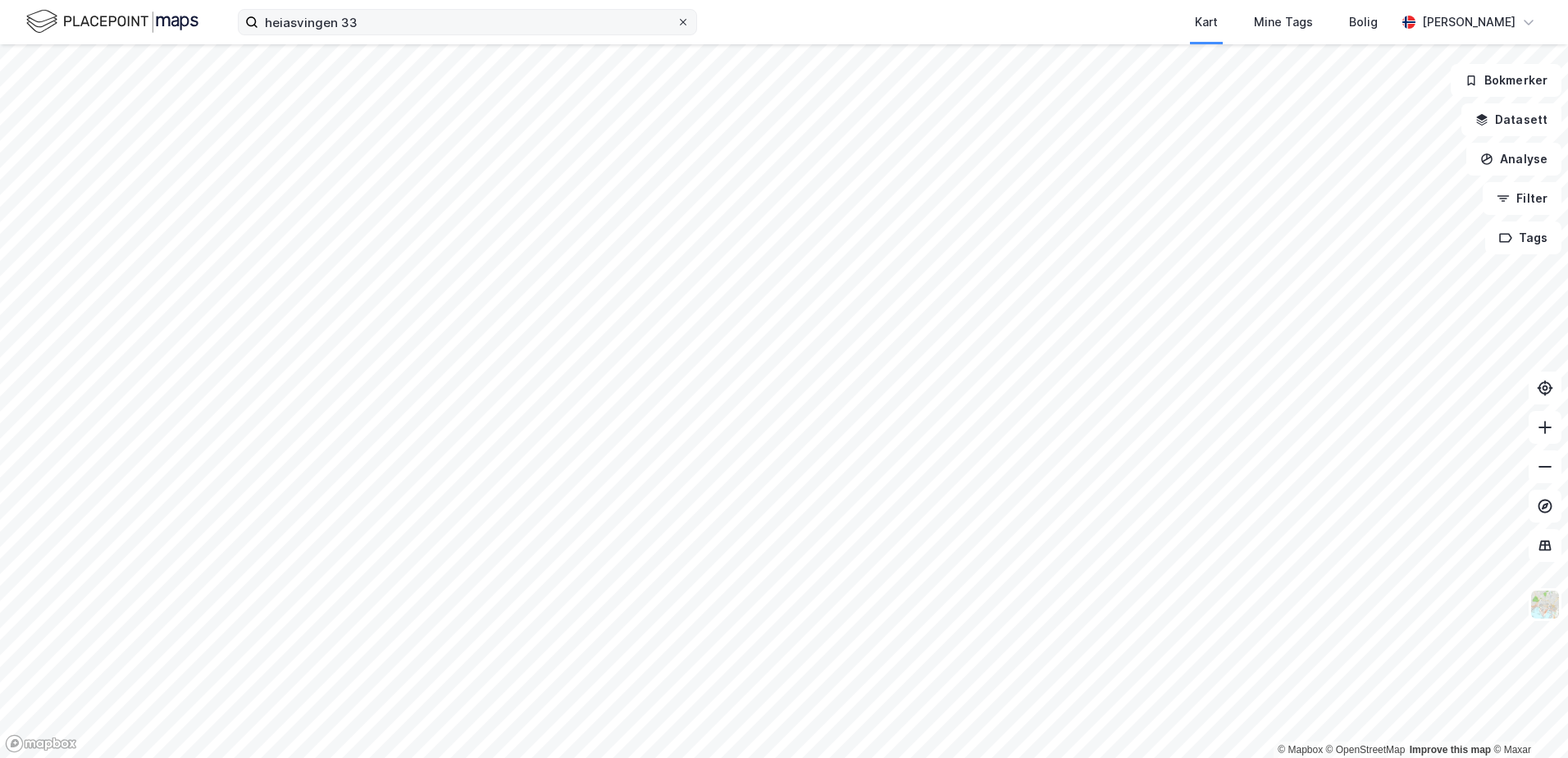
click at [681, 20] on icon at bounding box center [683, 21] width 6 height 6
click at [677, 20] on input "heiasvingen 33" at bounding box center [467, 22] width 418 height 25
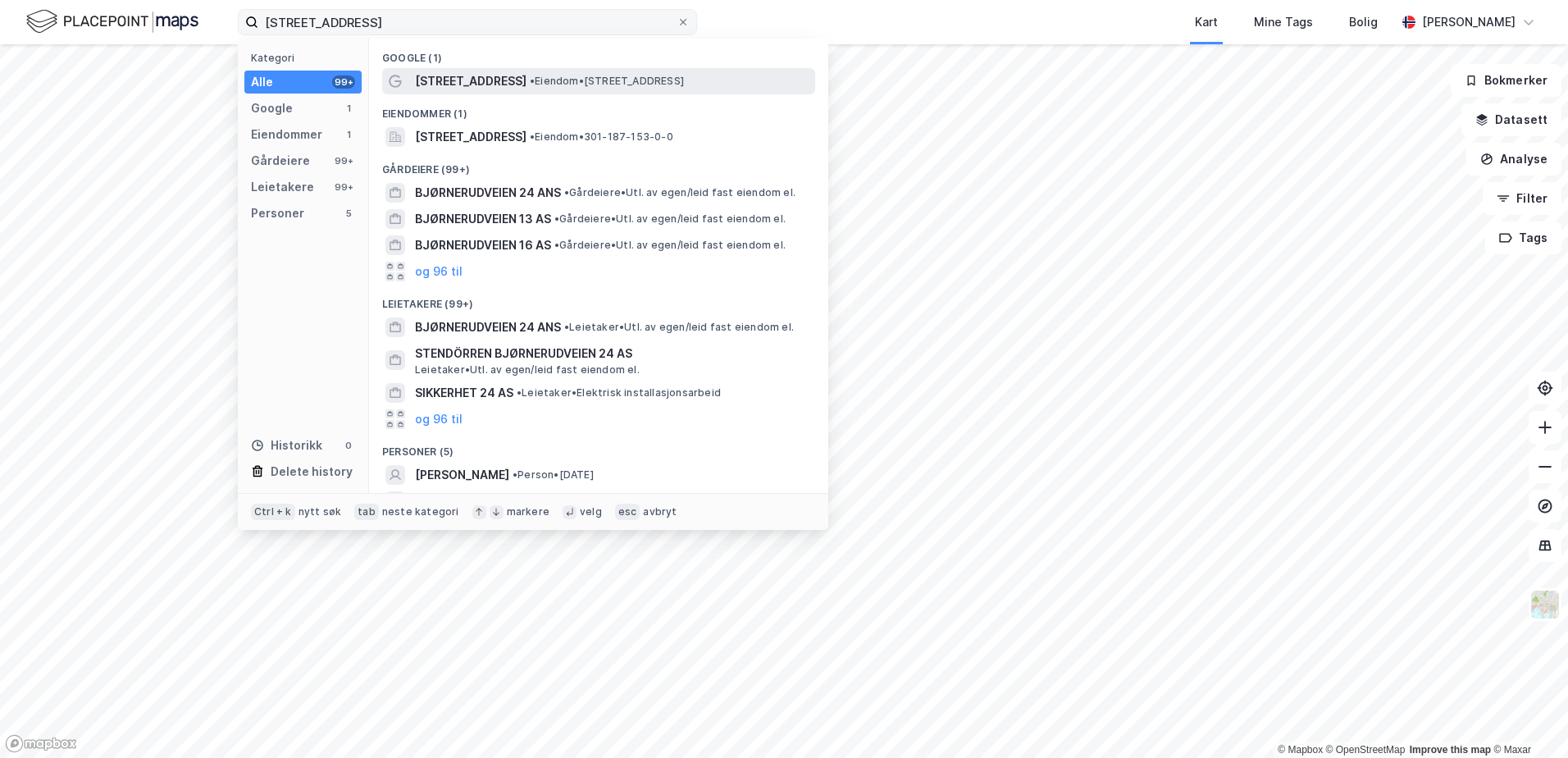
click at [488, 80] on span "Bjørnerudveien 24" at bounding box center [470, 81] width 111 height 20
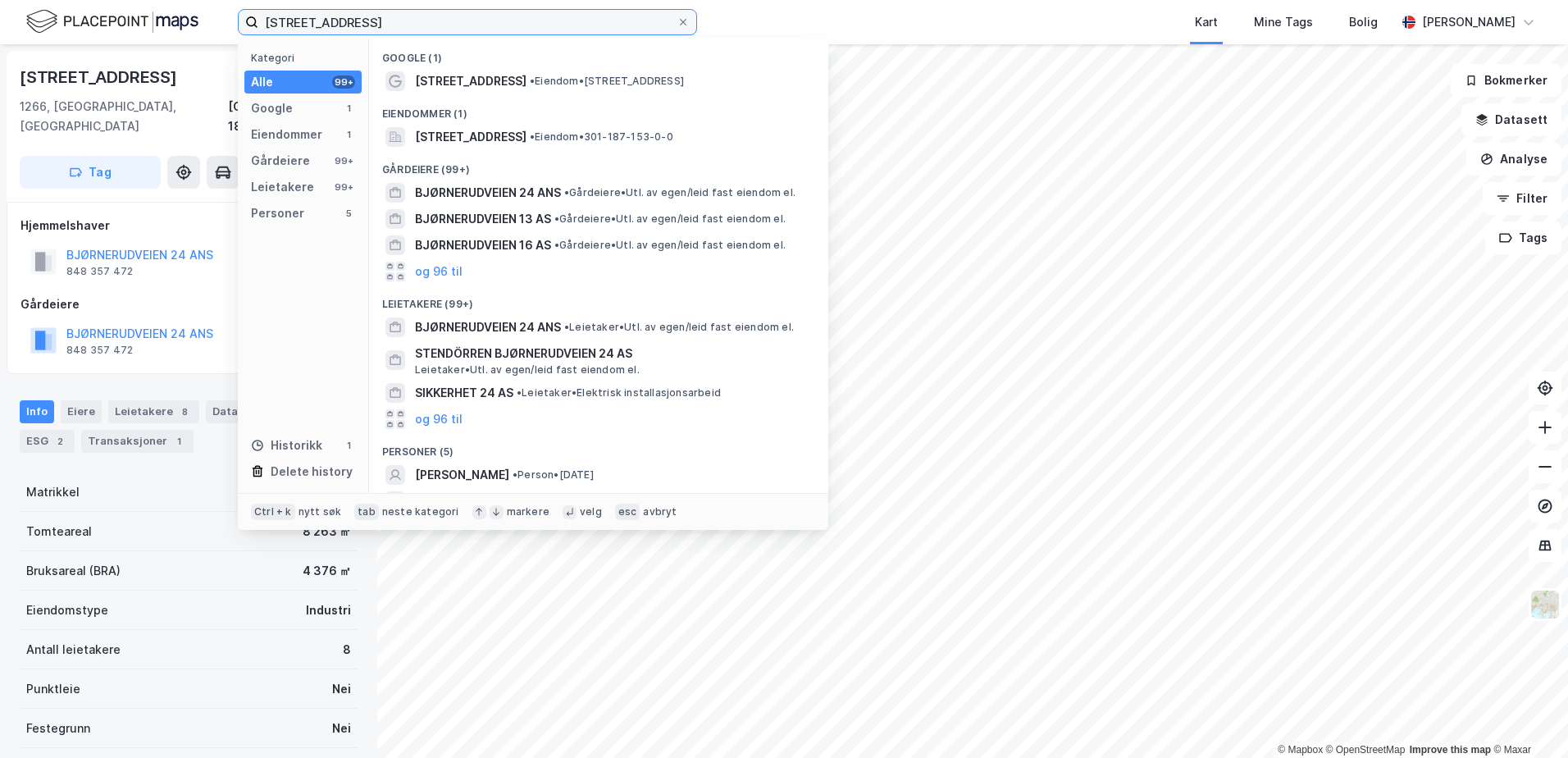
click at [577, 13] on input "bjørnerudveien 24" at bounding box center [467, 22] width 418 height 25
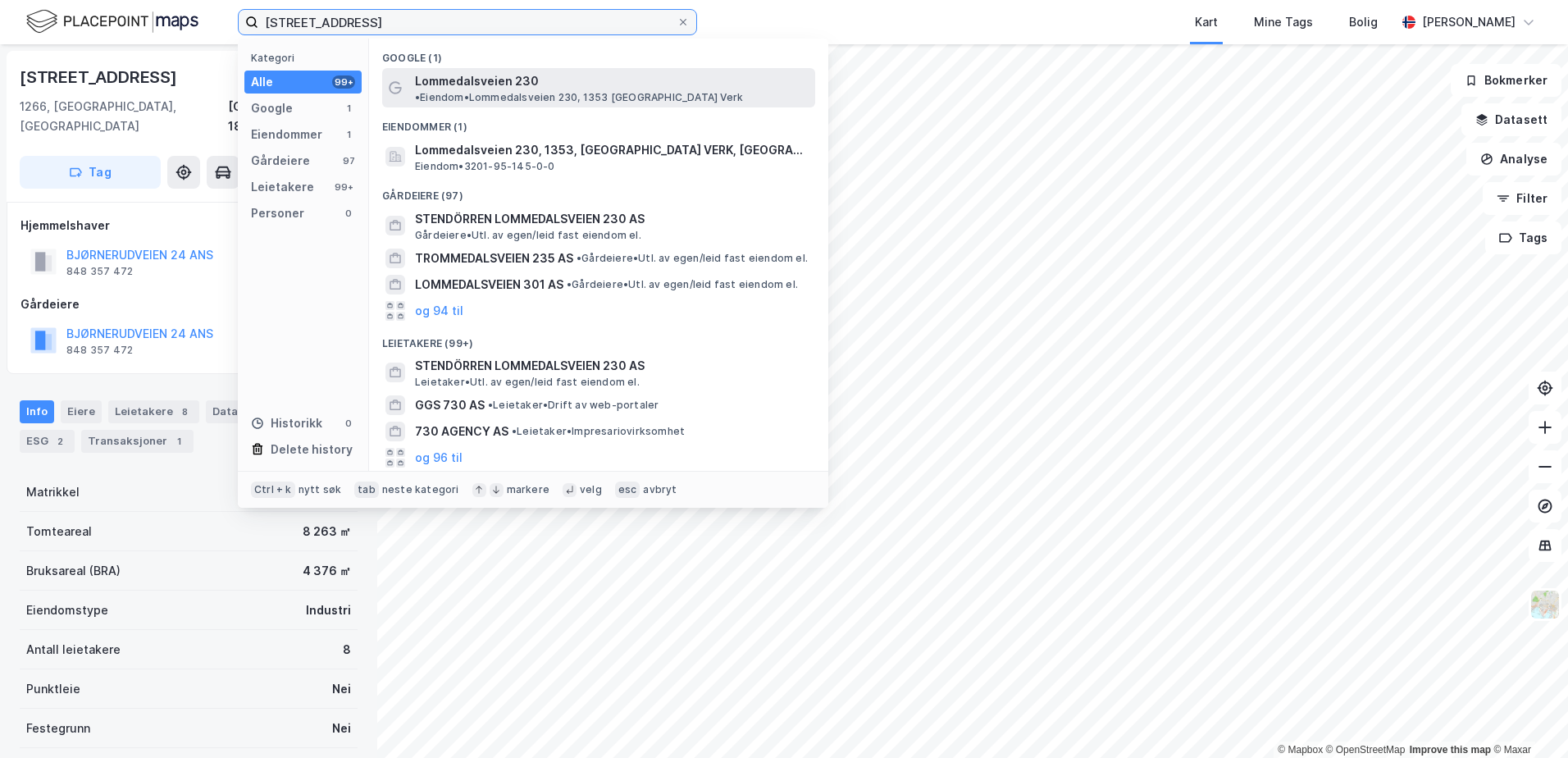
type input "lommedalsveien 230"
click at [442, 83] on span "Lommedalsveien 230" at bounding box center [476, 81] width 124 height 20
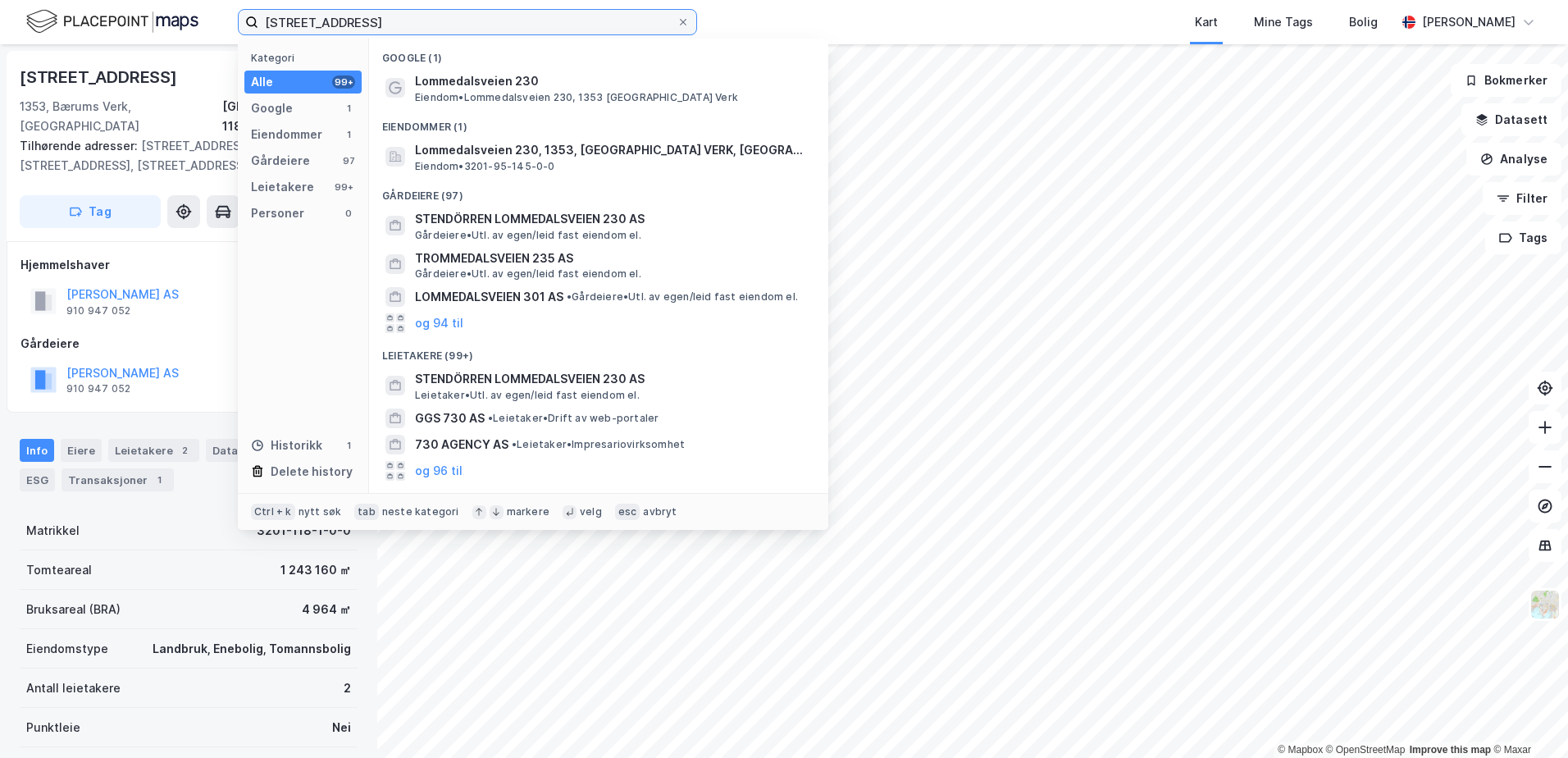
click at [476, 21] on input "lommedalsveien 230" at bounding box center [467, 22] width 418 height 25
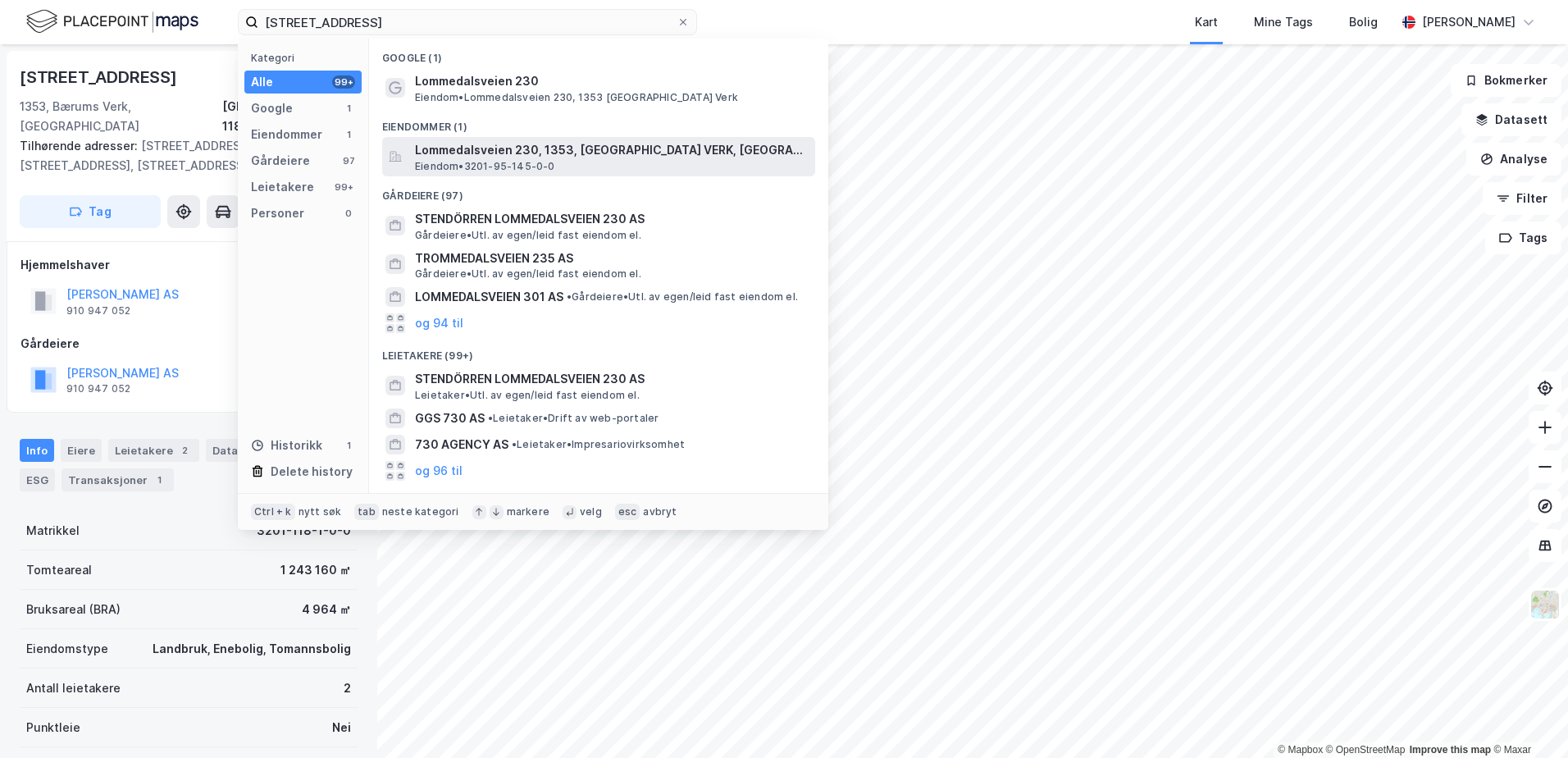
click at [463, 146] on span "Lommedalsveien 230, 1353, BÆRUMS VERK, BÆRUM" at bounding box center [612, 150] width 394 height 20
